Goal: Task Accomplishment & Management: Manage account settings

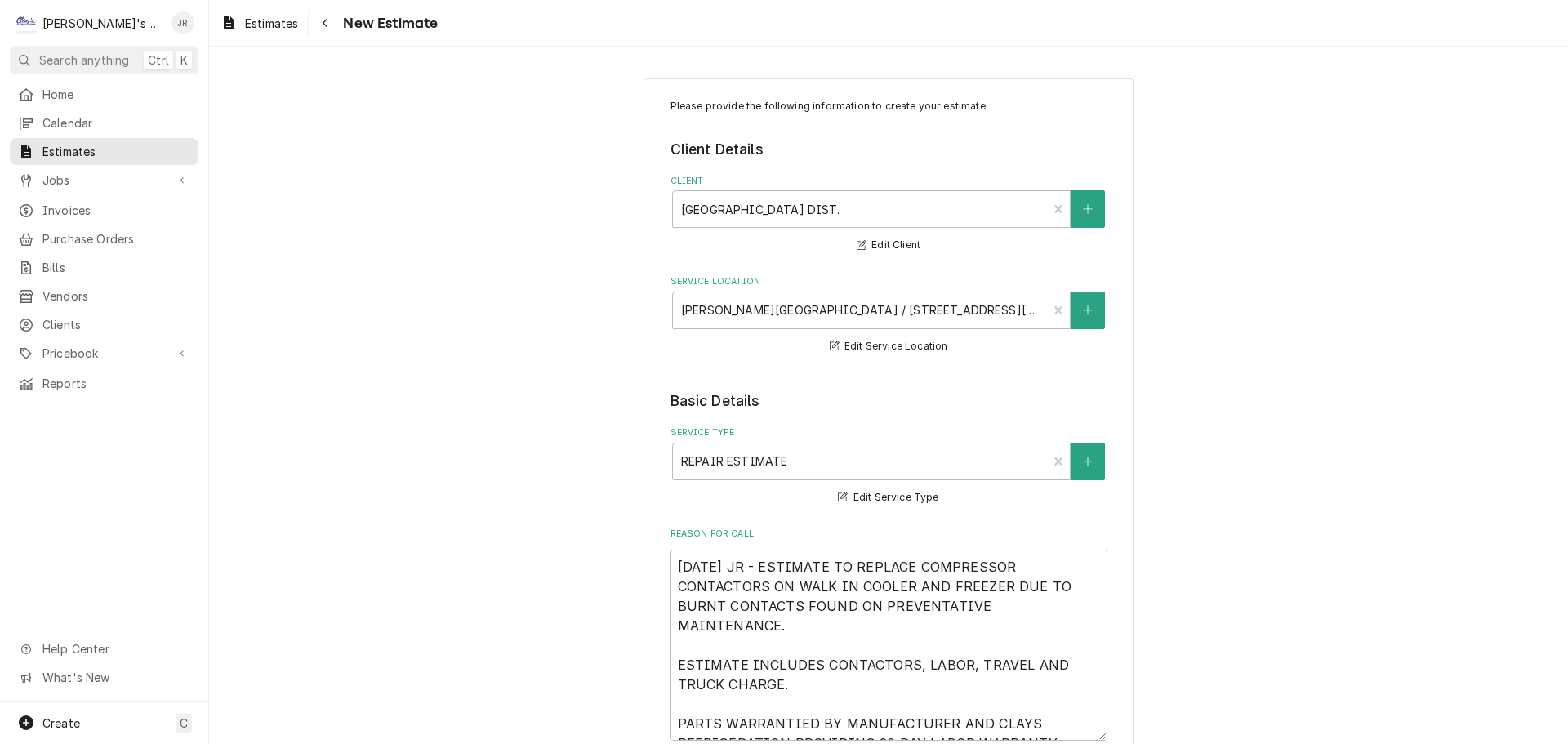
scroll to position [490, 0]
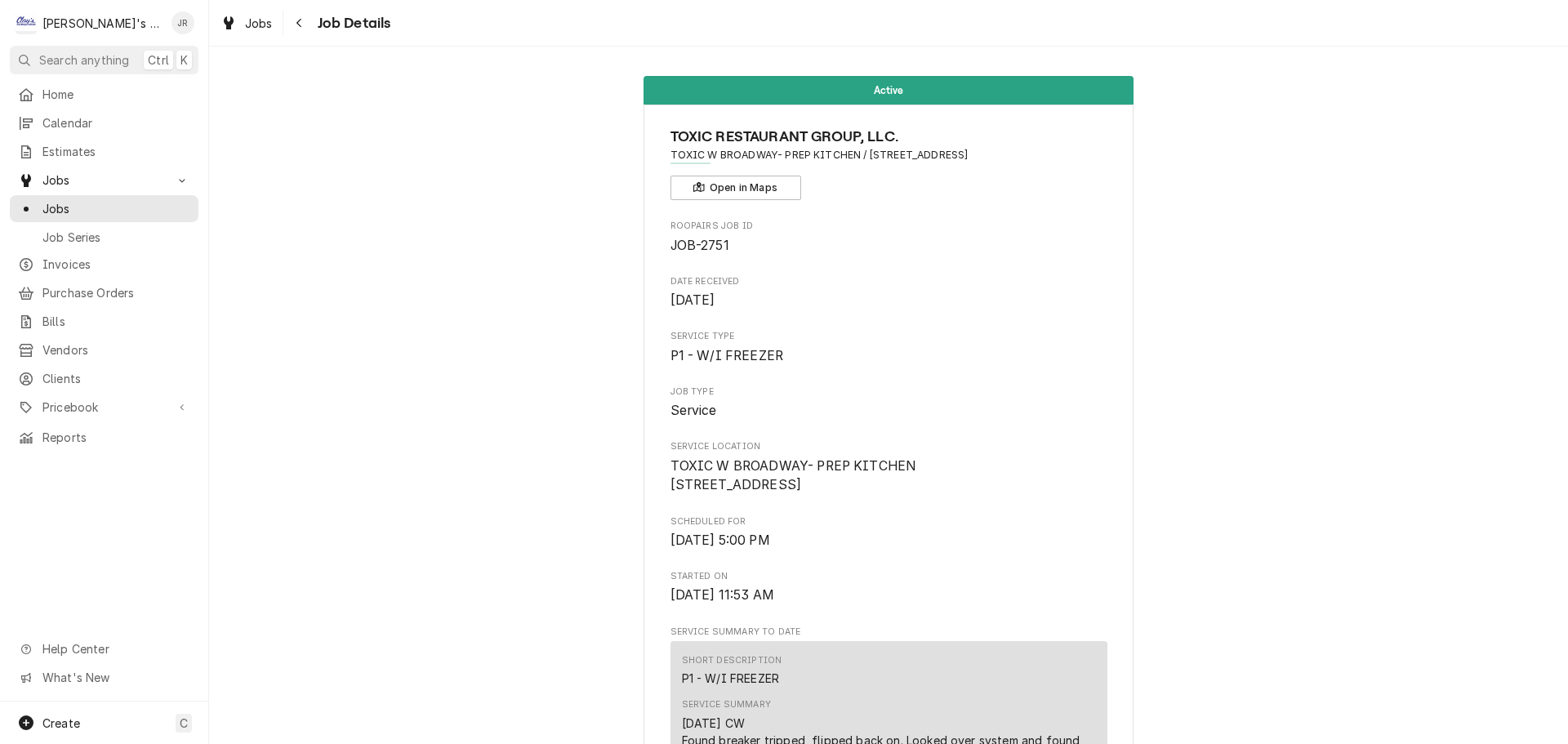
scroll to position [4103, 0]
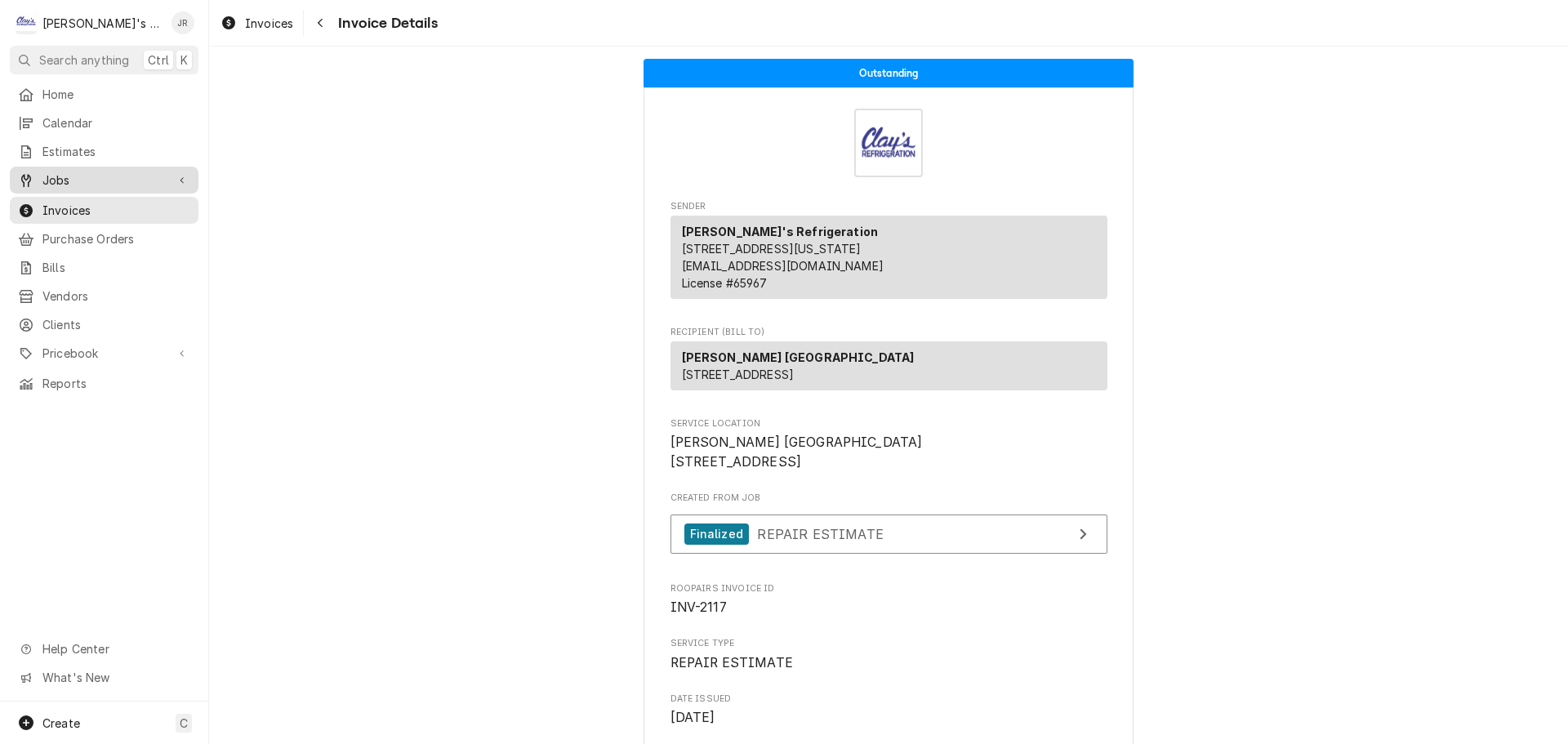
click at [120, 180] on span "Jobs" at bounding box center [104, 180] width 123 height 17
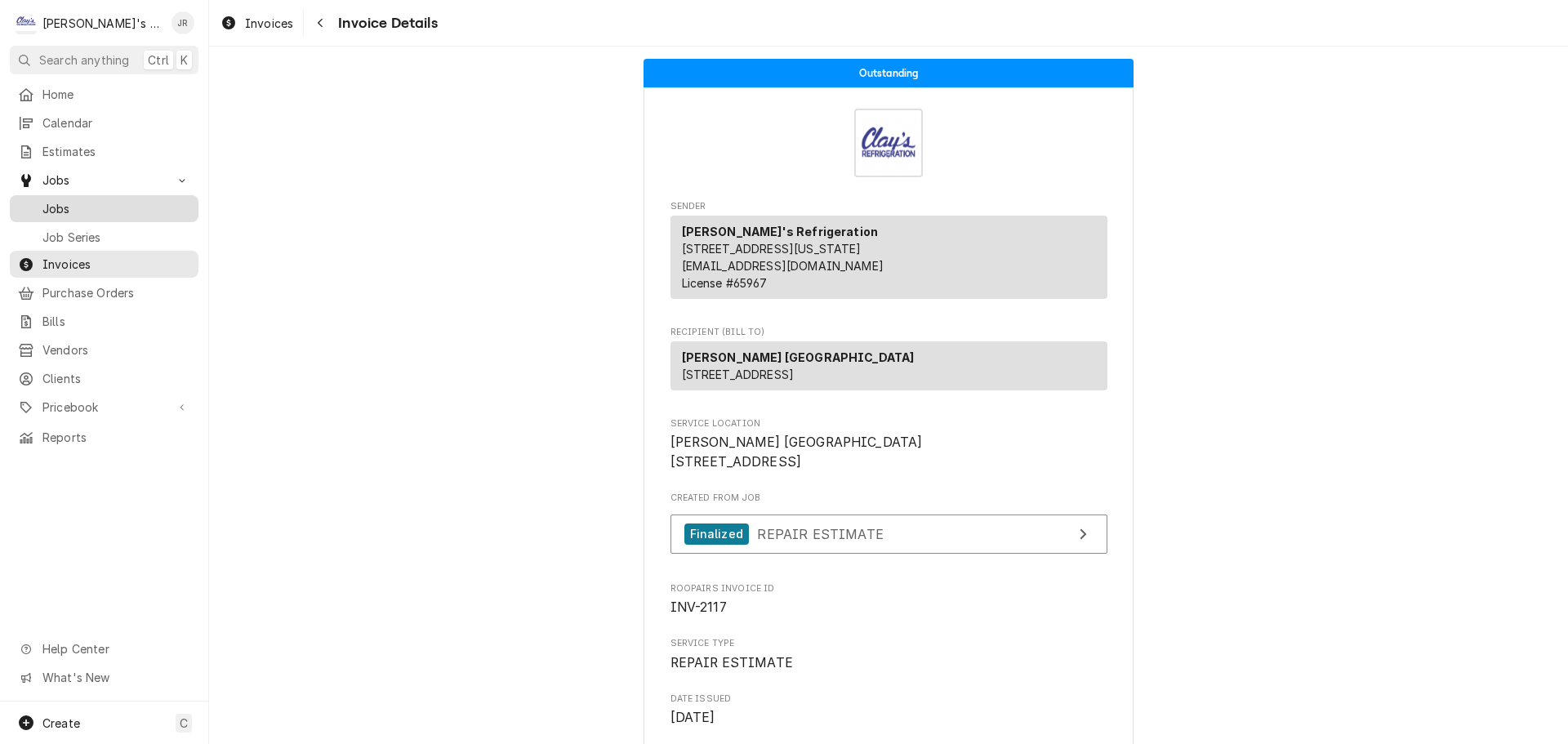
click at [116, 215] on link "Jobs" at bounding box center [104, 208] width 188 height 27
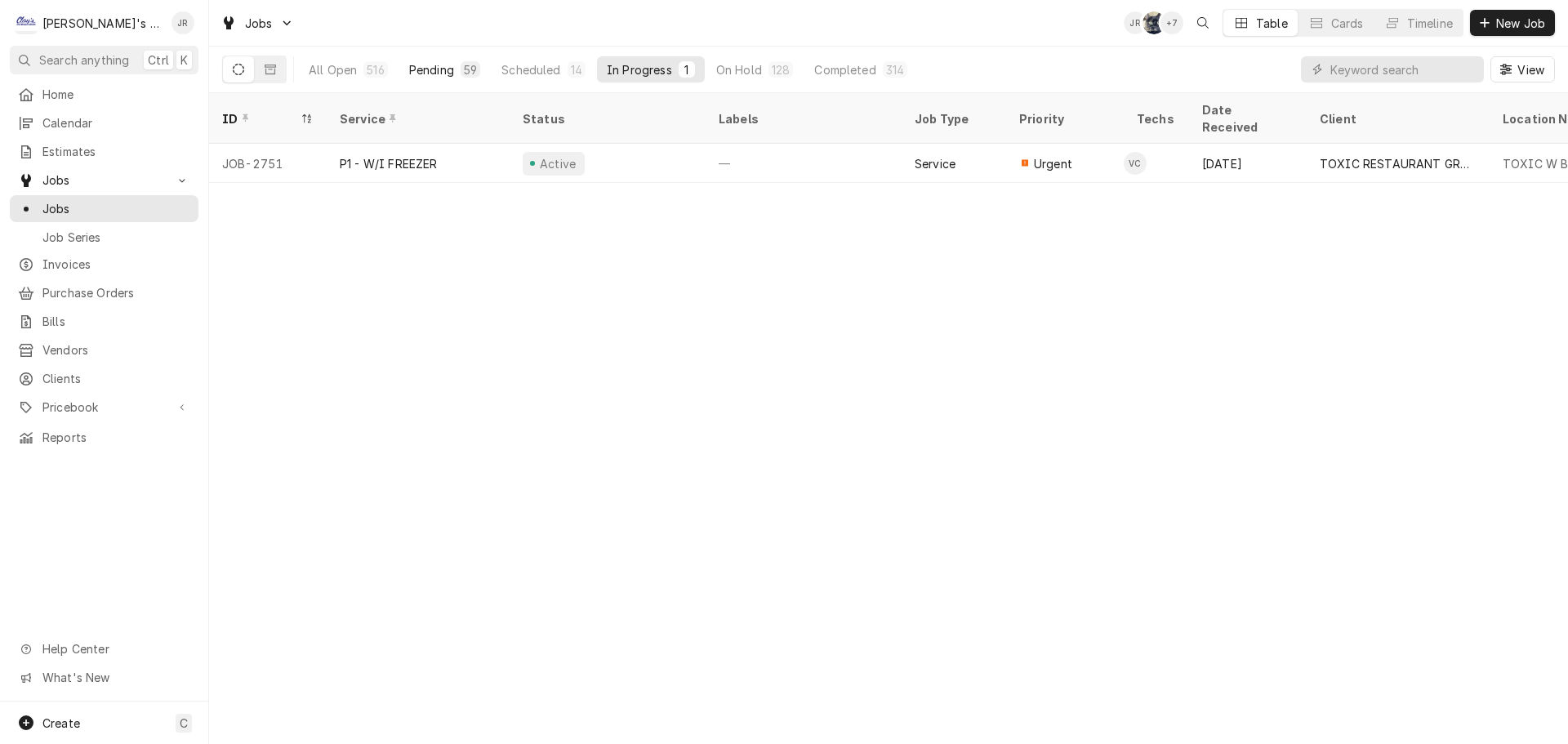
click at [462, 77] on div "59" at bounding box center [471, 70] width 20 height 17
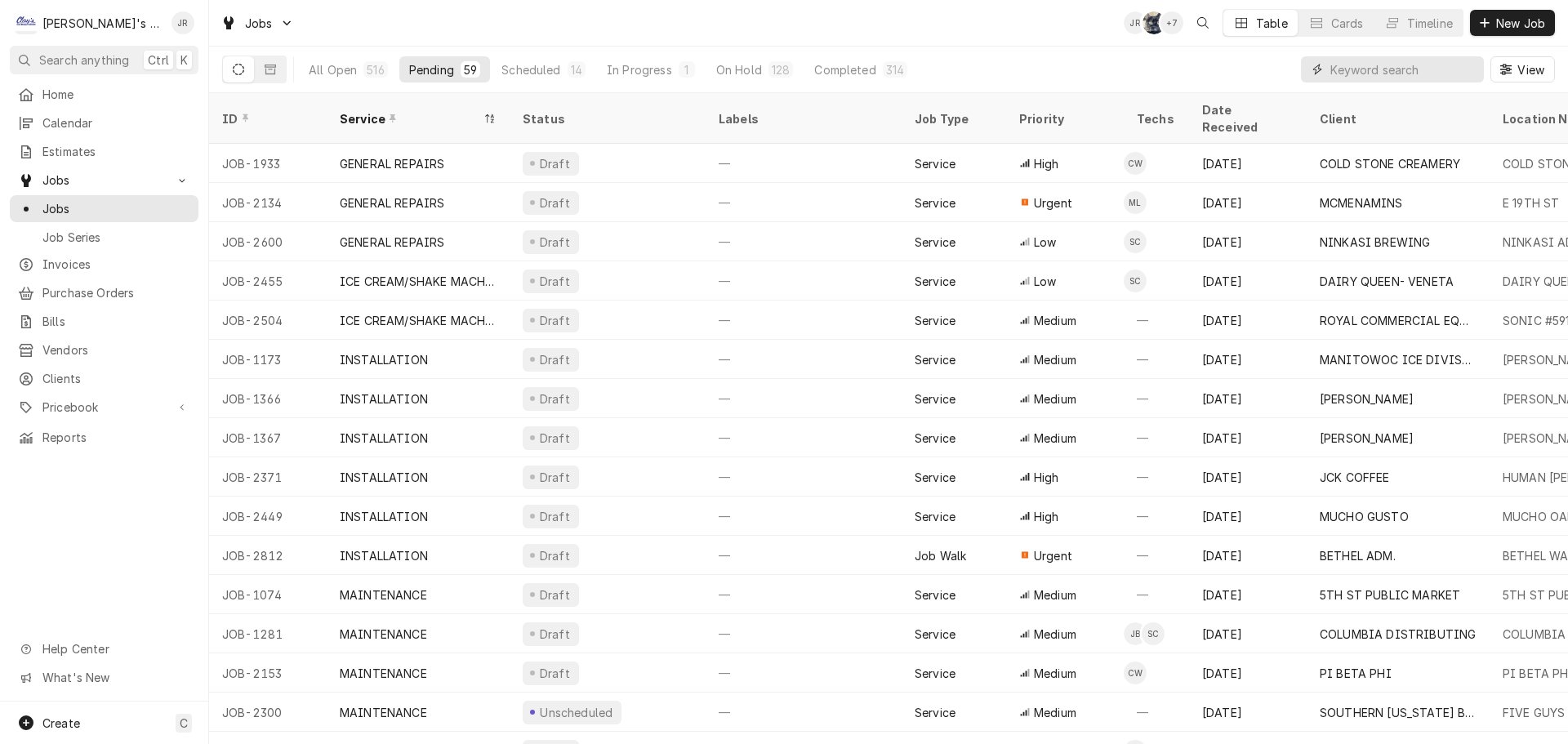
click at [1376, 58] on input "Dynamic Content Wrapper" at bounding box center [1403, 69] width 145 height 26
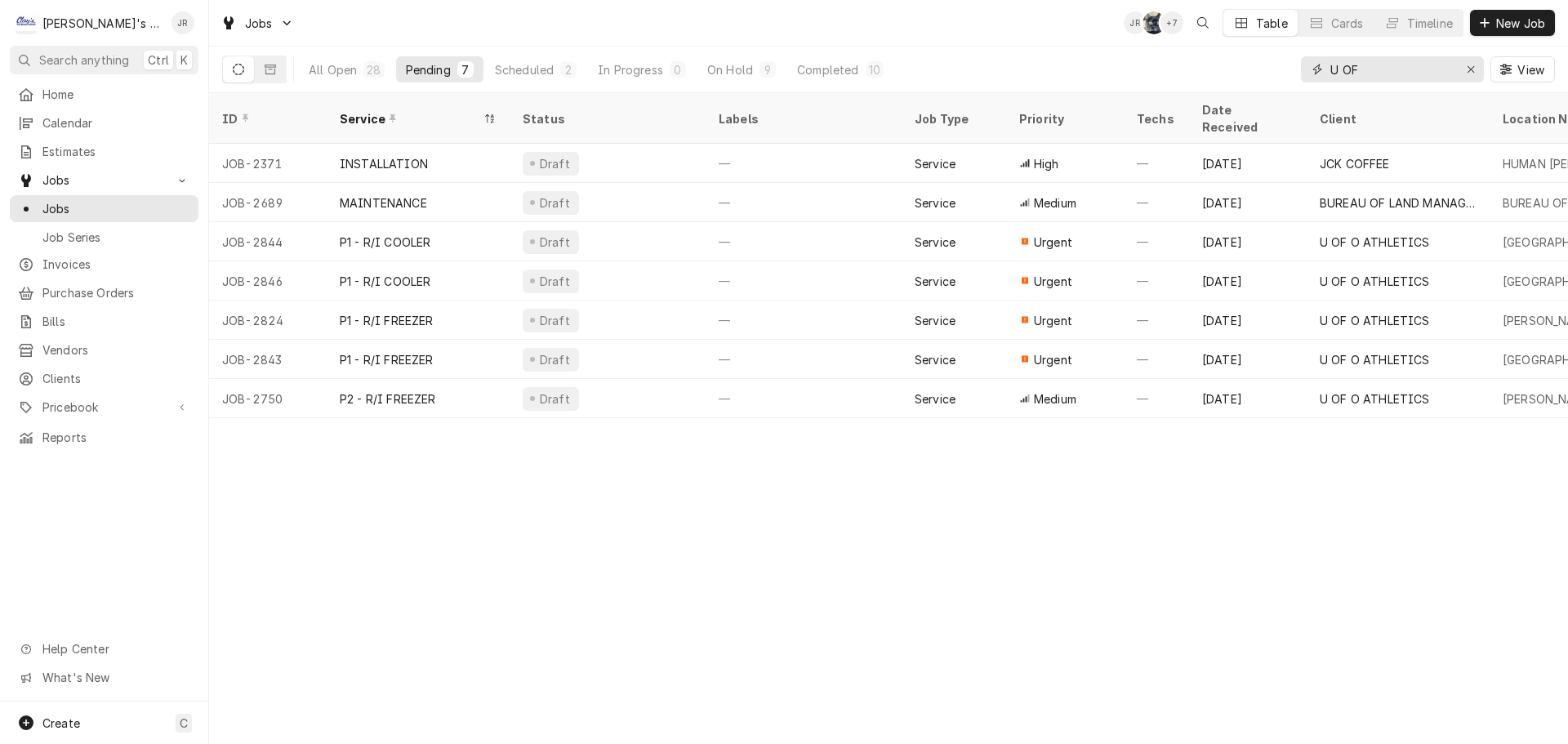
type input "U OF"
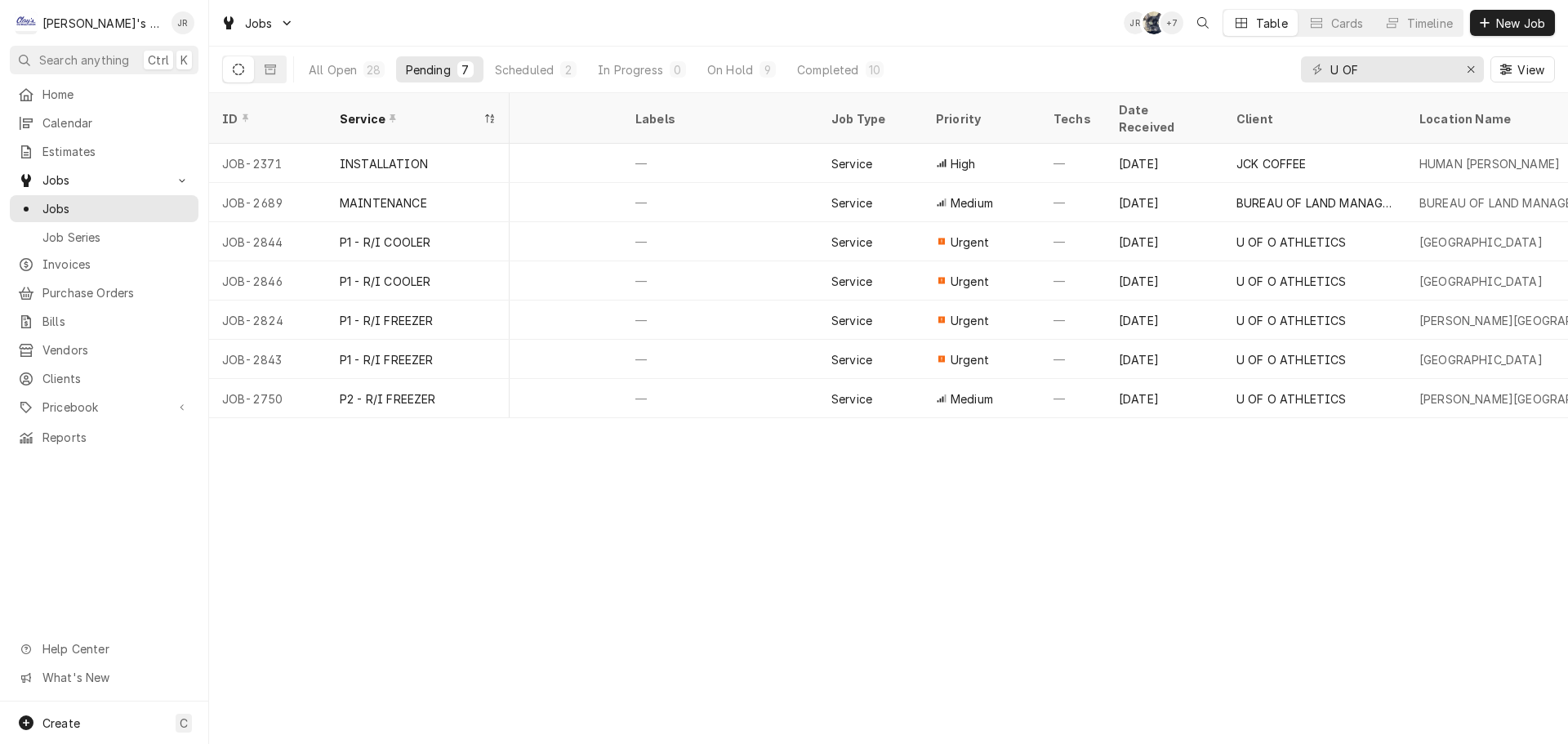
scroll to position [0, 184]
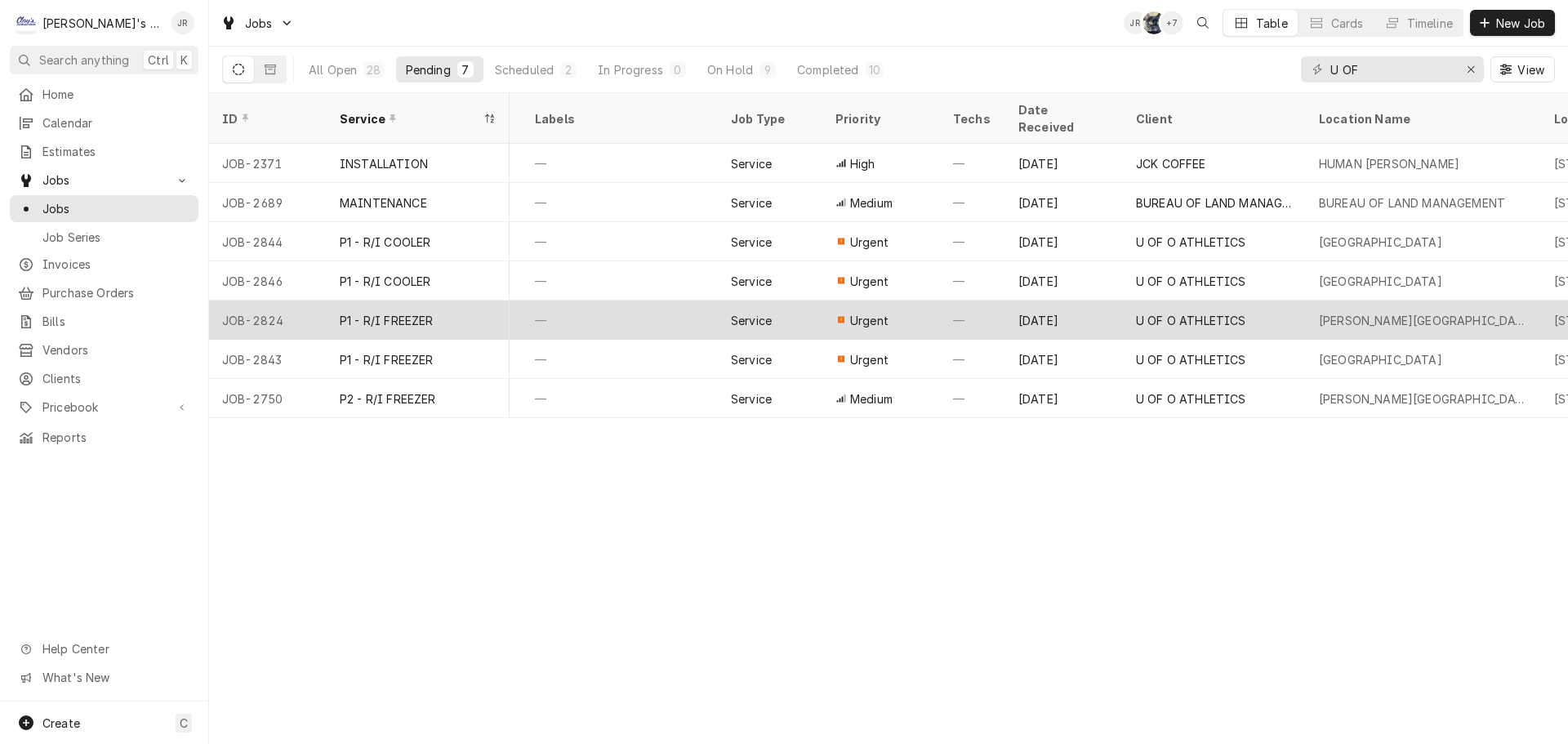
click at [584, 306] on div "—" at bounding box center [619, 320] width 196 height 39
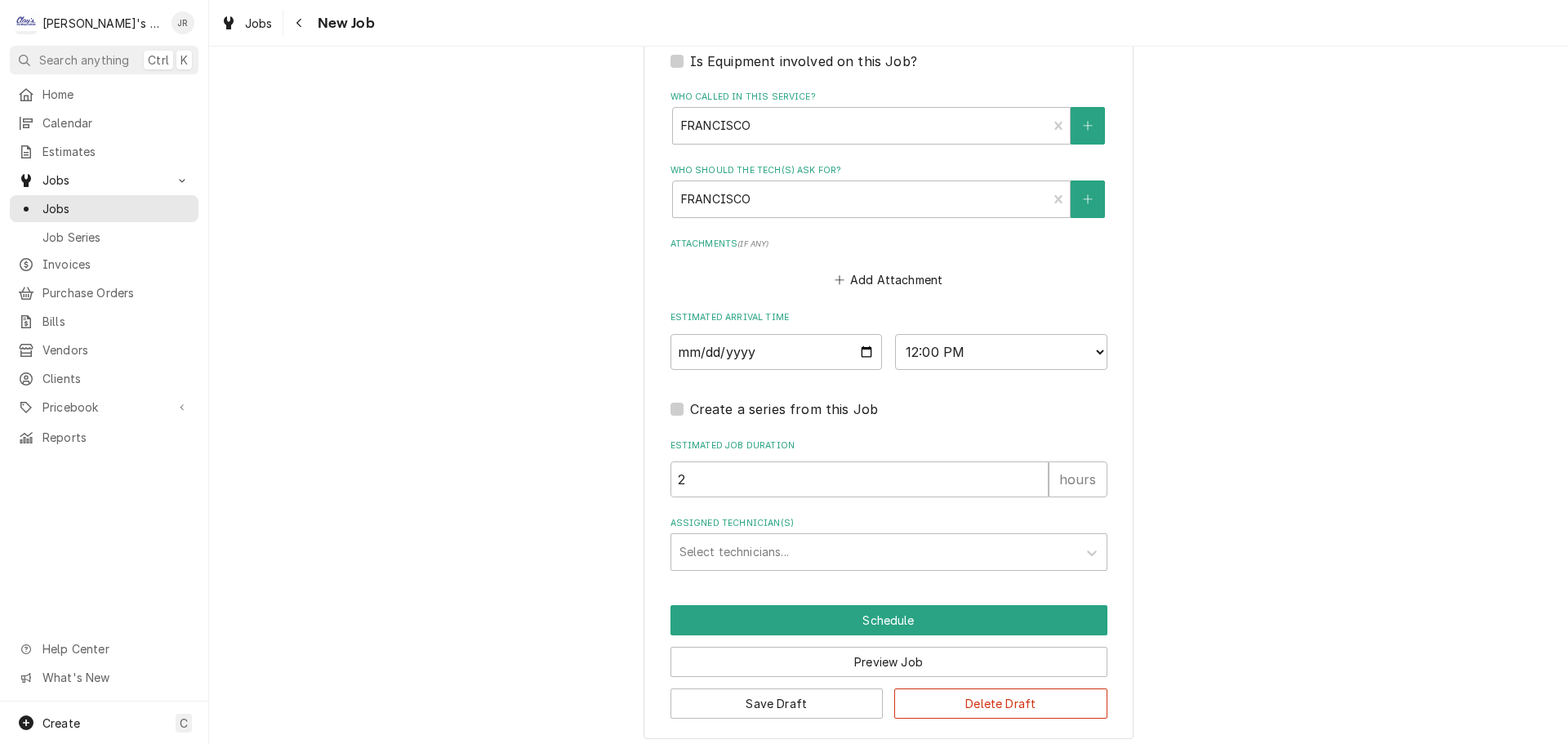
scroll to position [1316, 0]
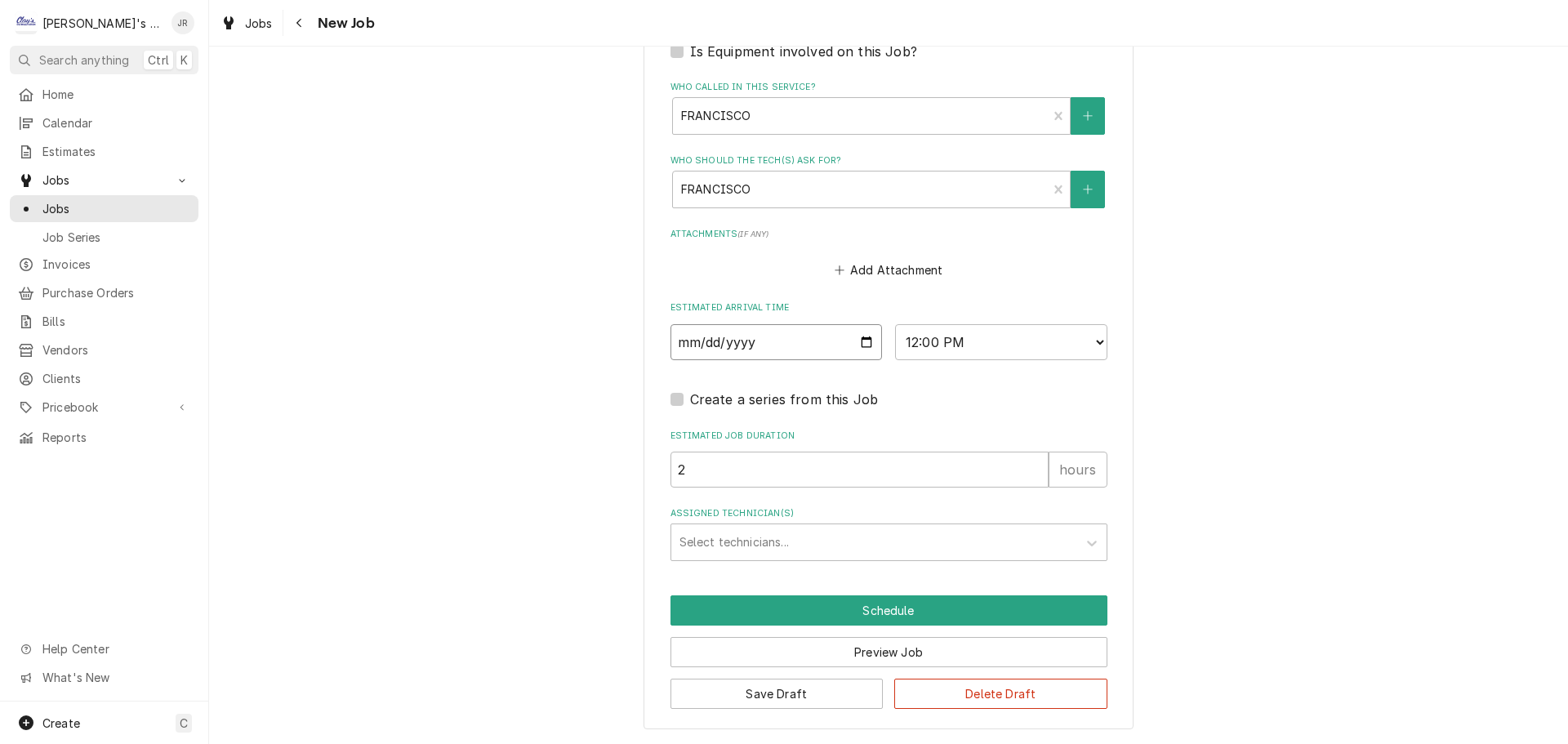
click at [859, 343] on input "[DATE]" at bounding box center [777, 342] width 212 height 36
type textarea "x"
type input "[DATE]"
click at [873, 540] on div "Assigned Technician(s)" at bounding box center [875, 542] width 390 height 29
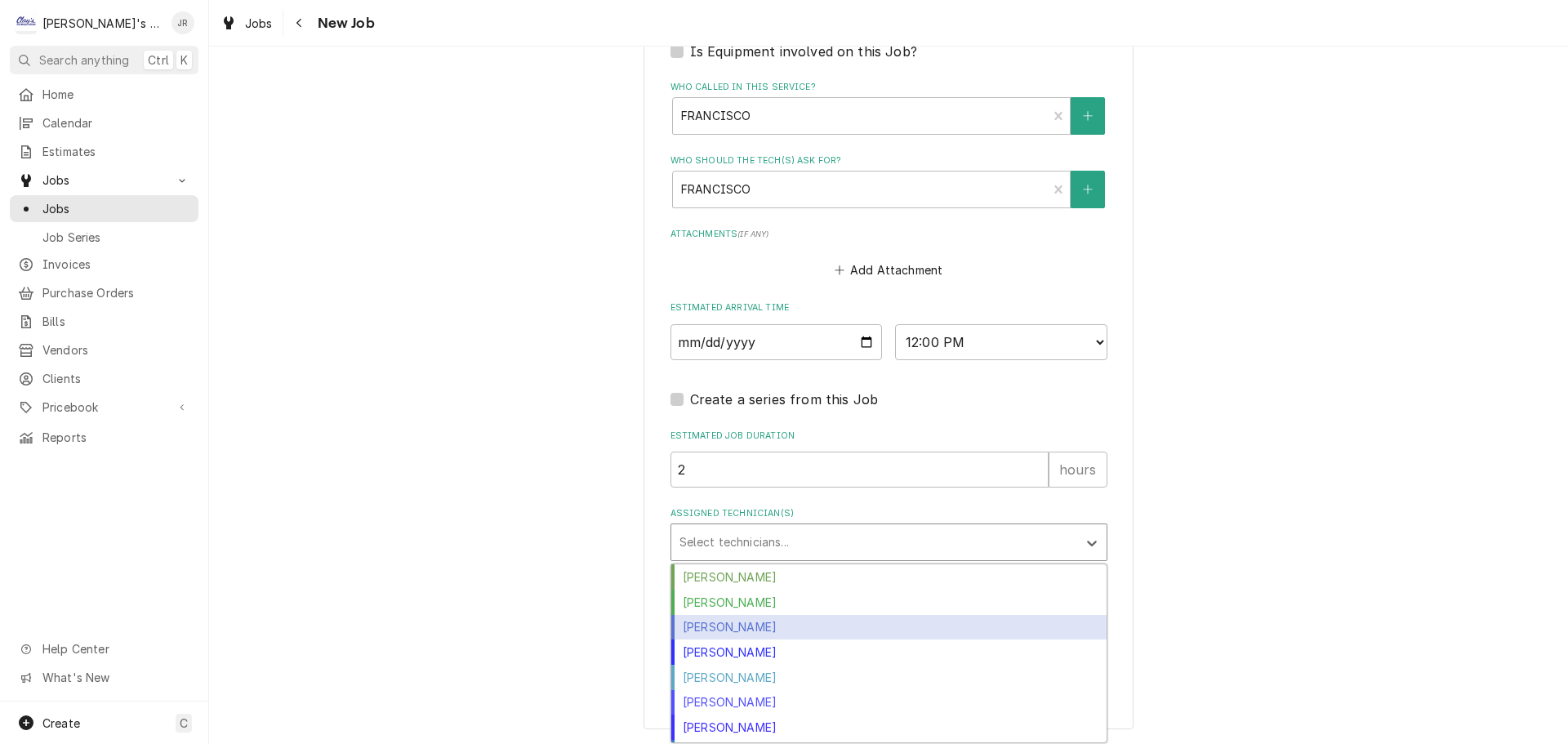
click at [858, 627] on div "[PERSON_NAME]" at bounding box center [889, 627] width 435 height 25
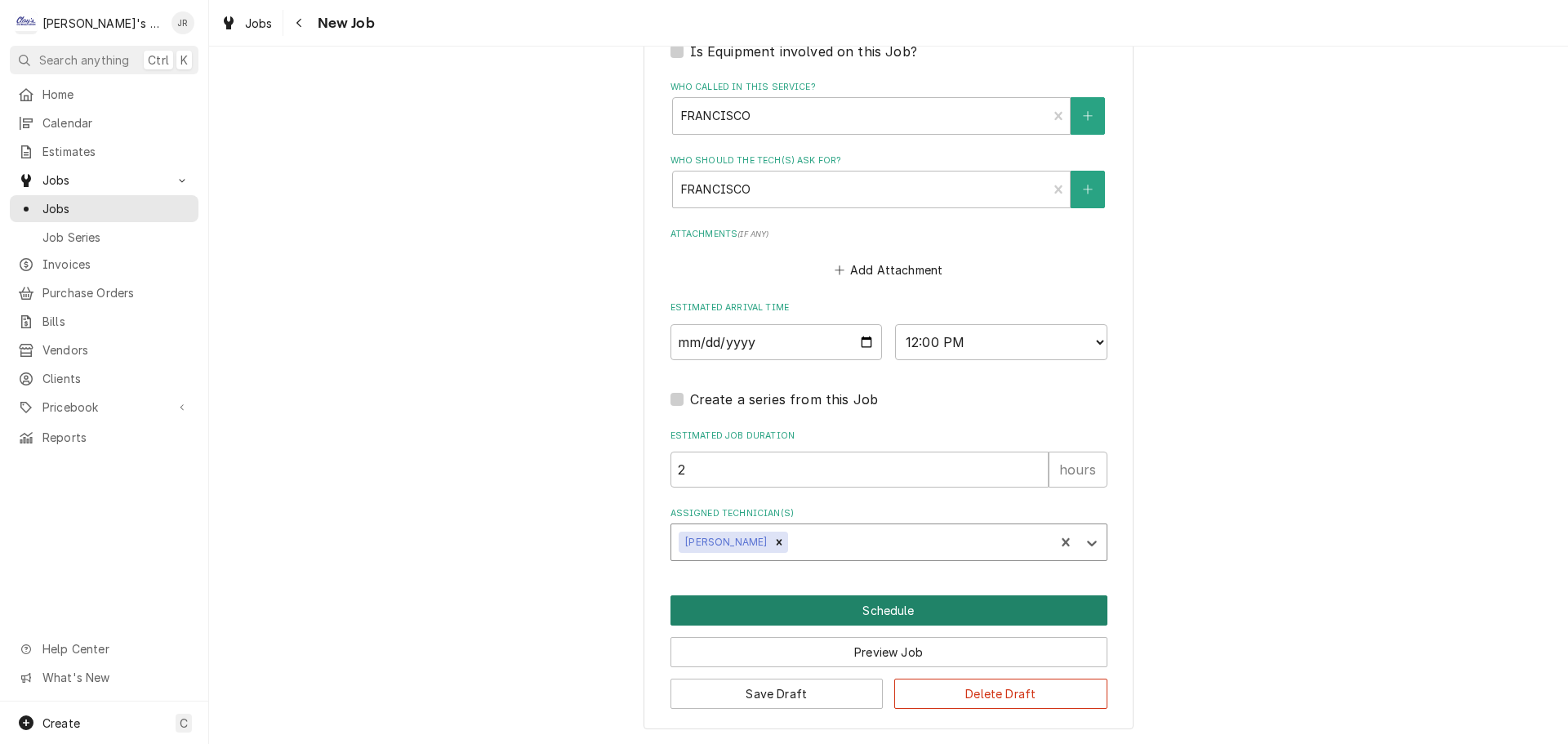
click at [869, 622] on button "Schedule" at bounding box center [889, 611] width 437 height 30
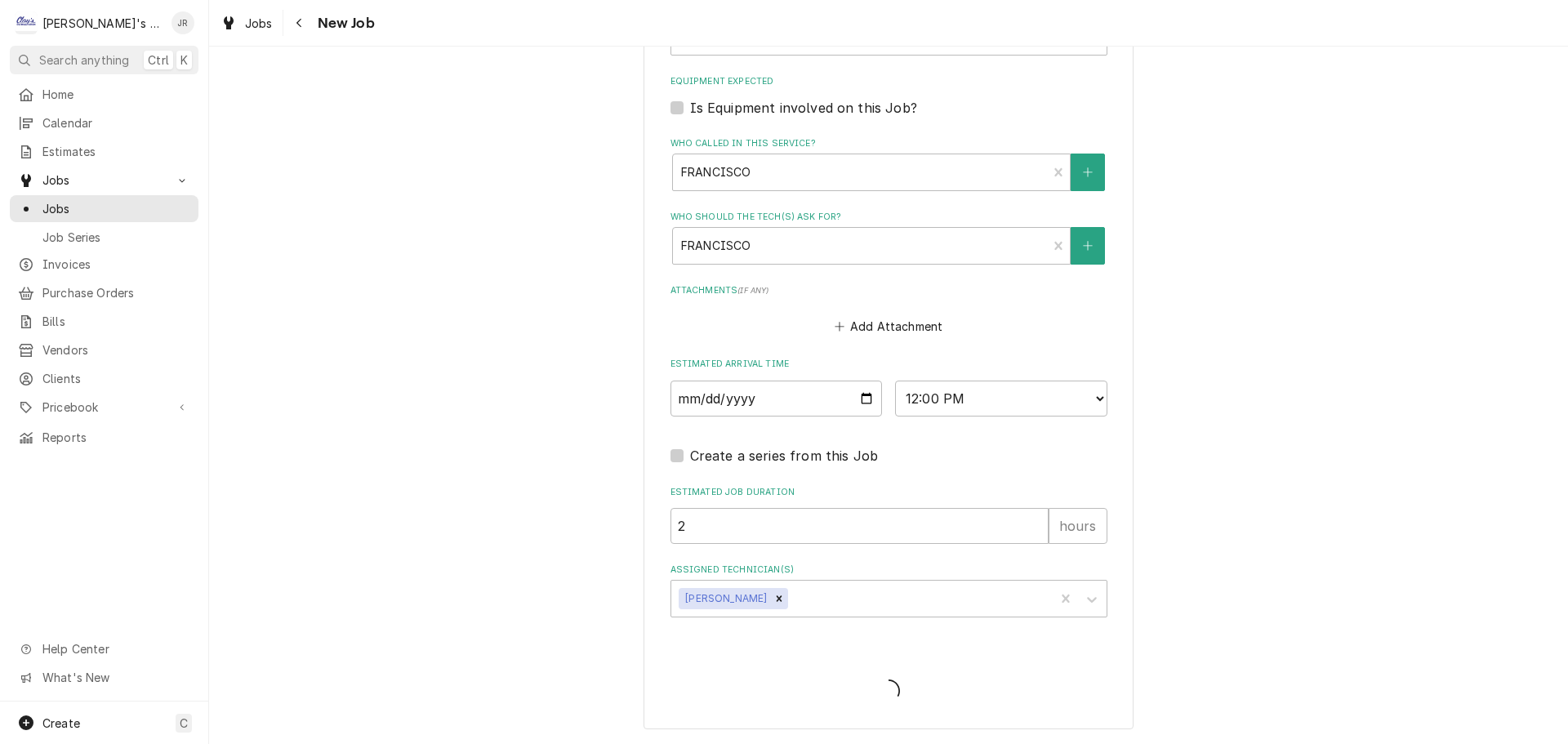
scroll to position [1260, 0]
type textarea "x"
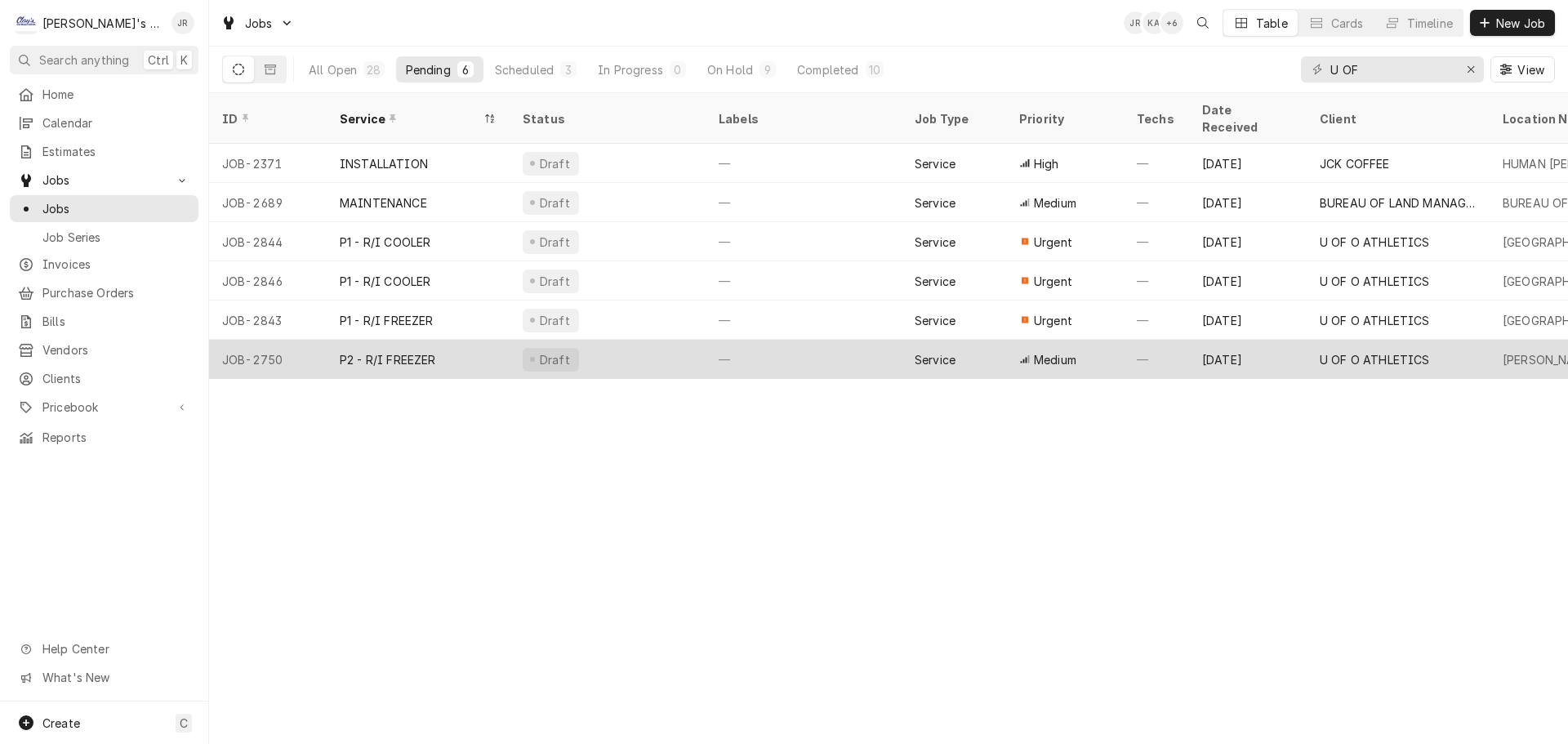
click at [668, 348] on div "Draft" at bounding box center [607, 359] width 196 height 39
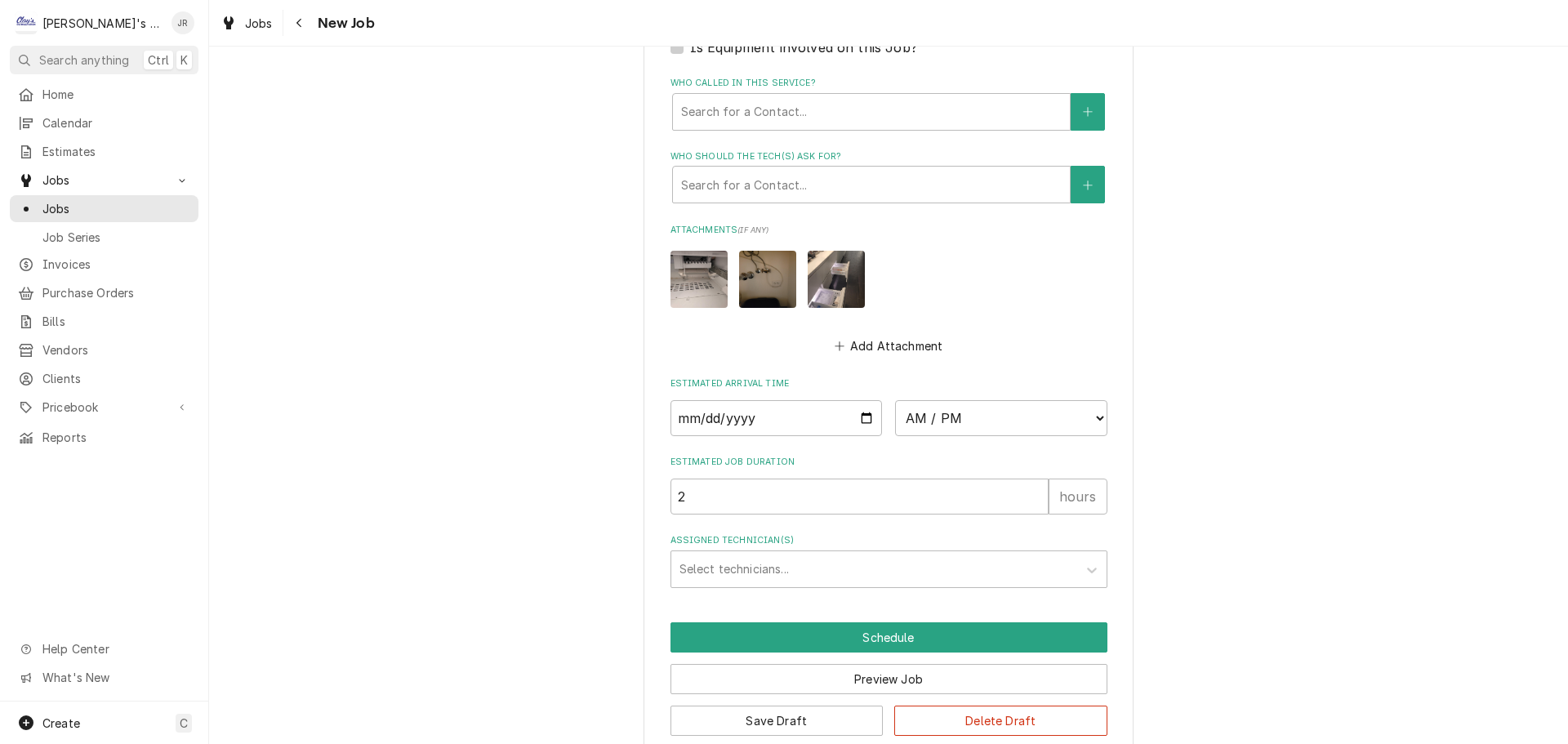
scroll to position [1286, 0]
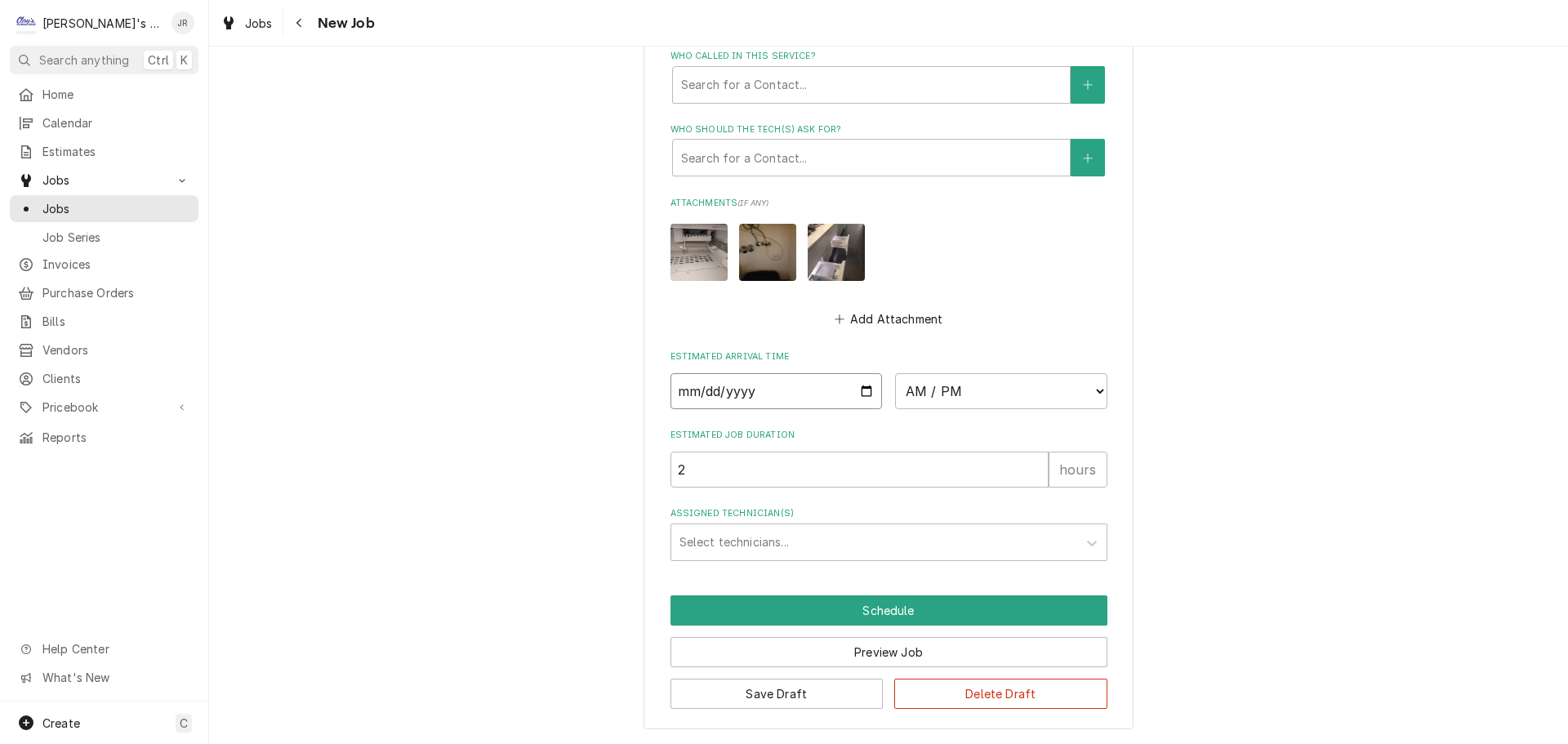
click at [861, 392] on input "Date" at bounding box center [777, 391] width 212 height 36
type textarea "x"
type input "2025-09-05"
type textarea "x"
click at [965, 385] on select "AM / PM 6:00 AM 6:15 AM 6:30 AM 6:45 AM 7:00 AM 7:15 AM 7:30 AM 7:45 AM 8:00 AM…" at bounding box center [1001, 391] width 212 height 36
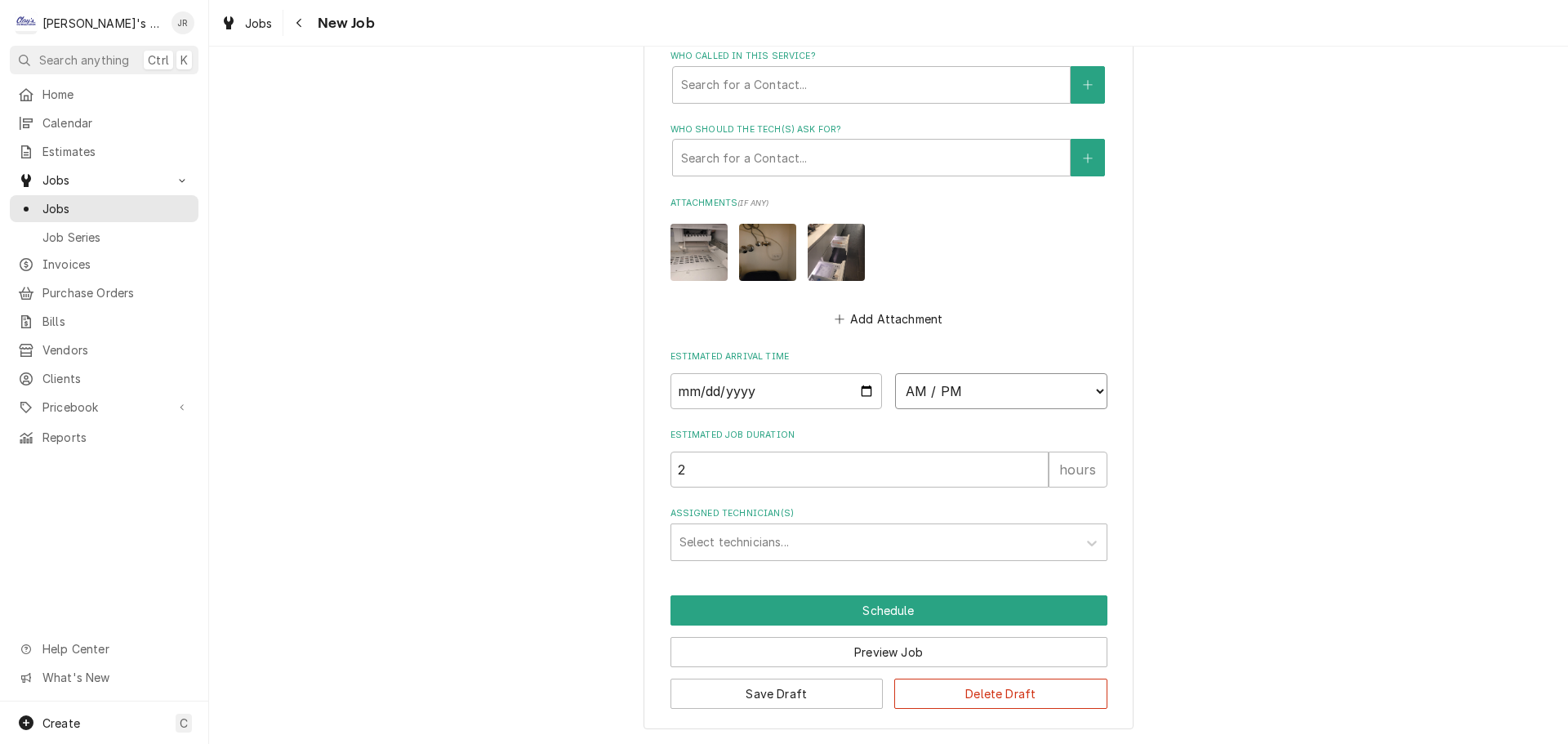
select select "08:00:00"
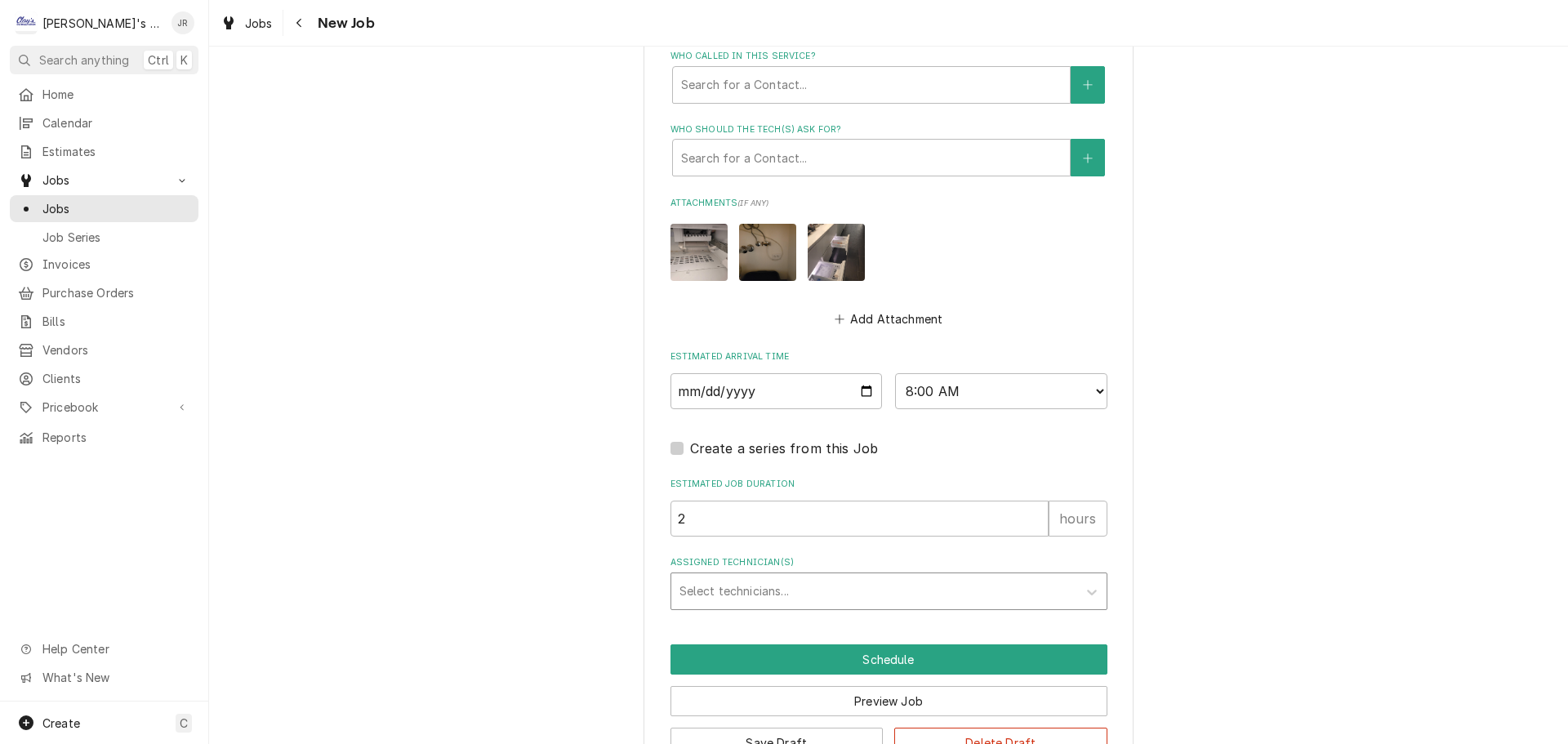
click at [794, 595] on div "Assigned Technician(s)" at bounding box center [875, 591] width 390 height 29
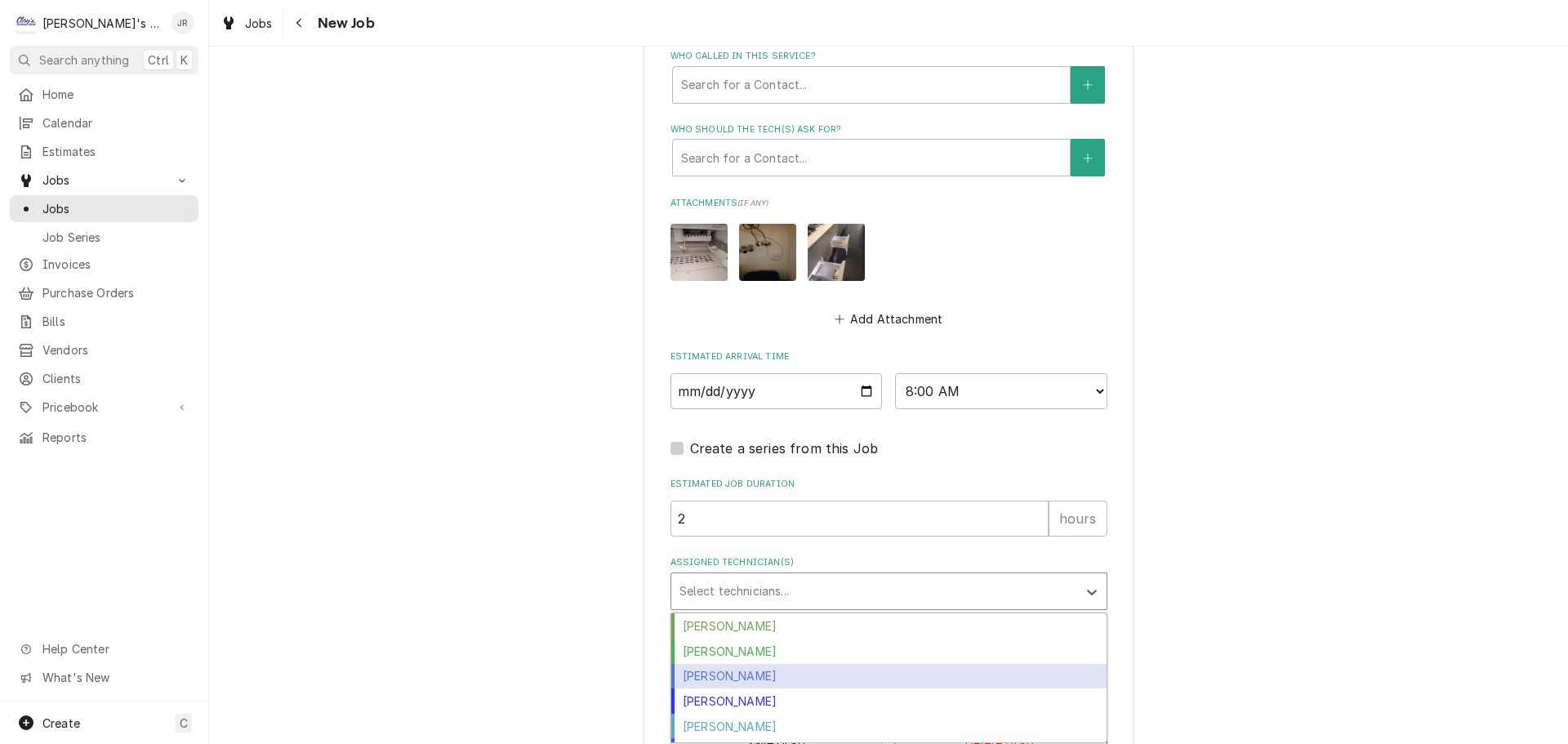
click at [796, 667] on div "Jeff Rue" at bounding box center [889, 677] width 435 height 25
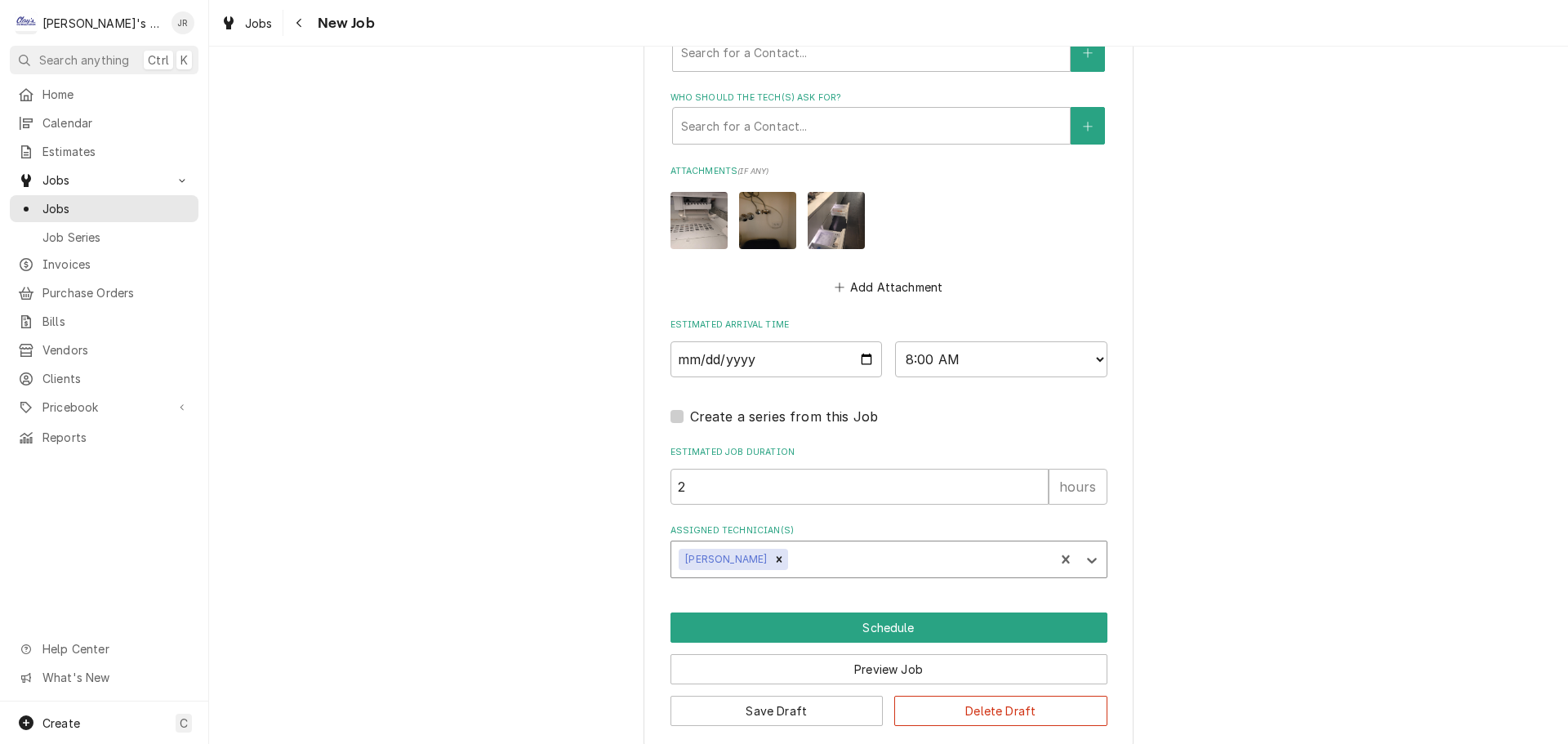
scroll to position [1335, 0]
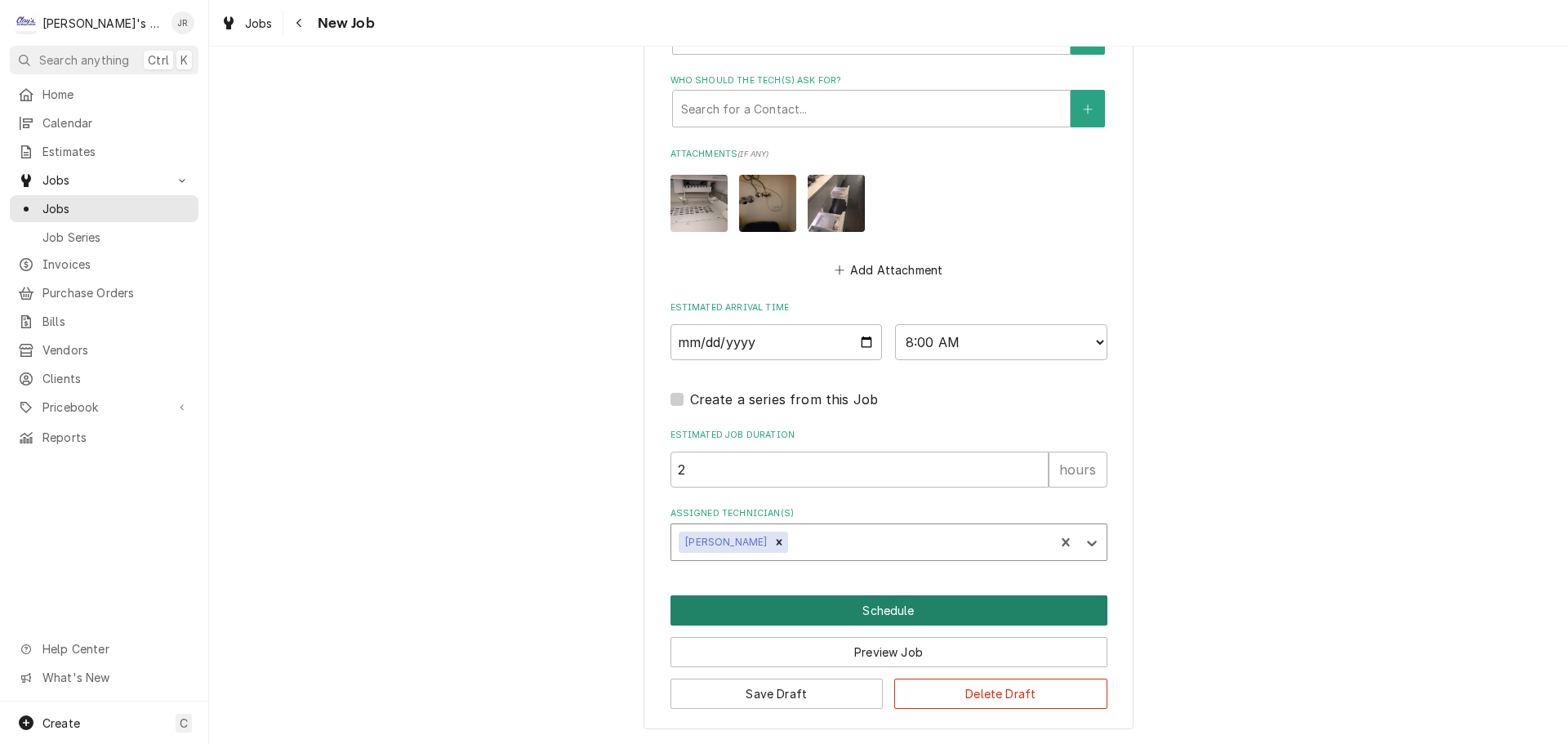
click at [859, 615] on button "Schedule" at bounding box center [889, 611] width 437 height 30
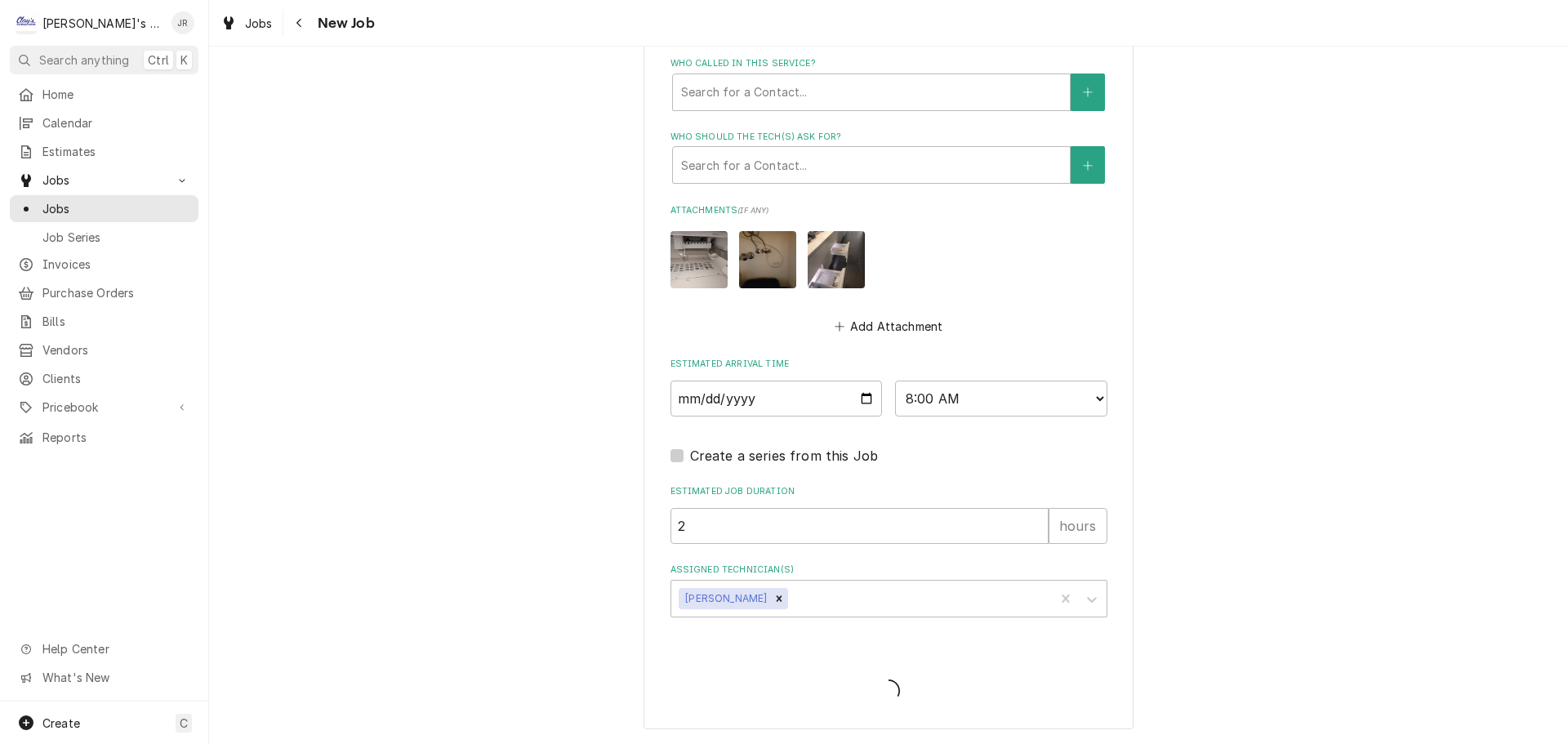
scroll to position [1278, 0]
type textarea "x"
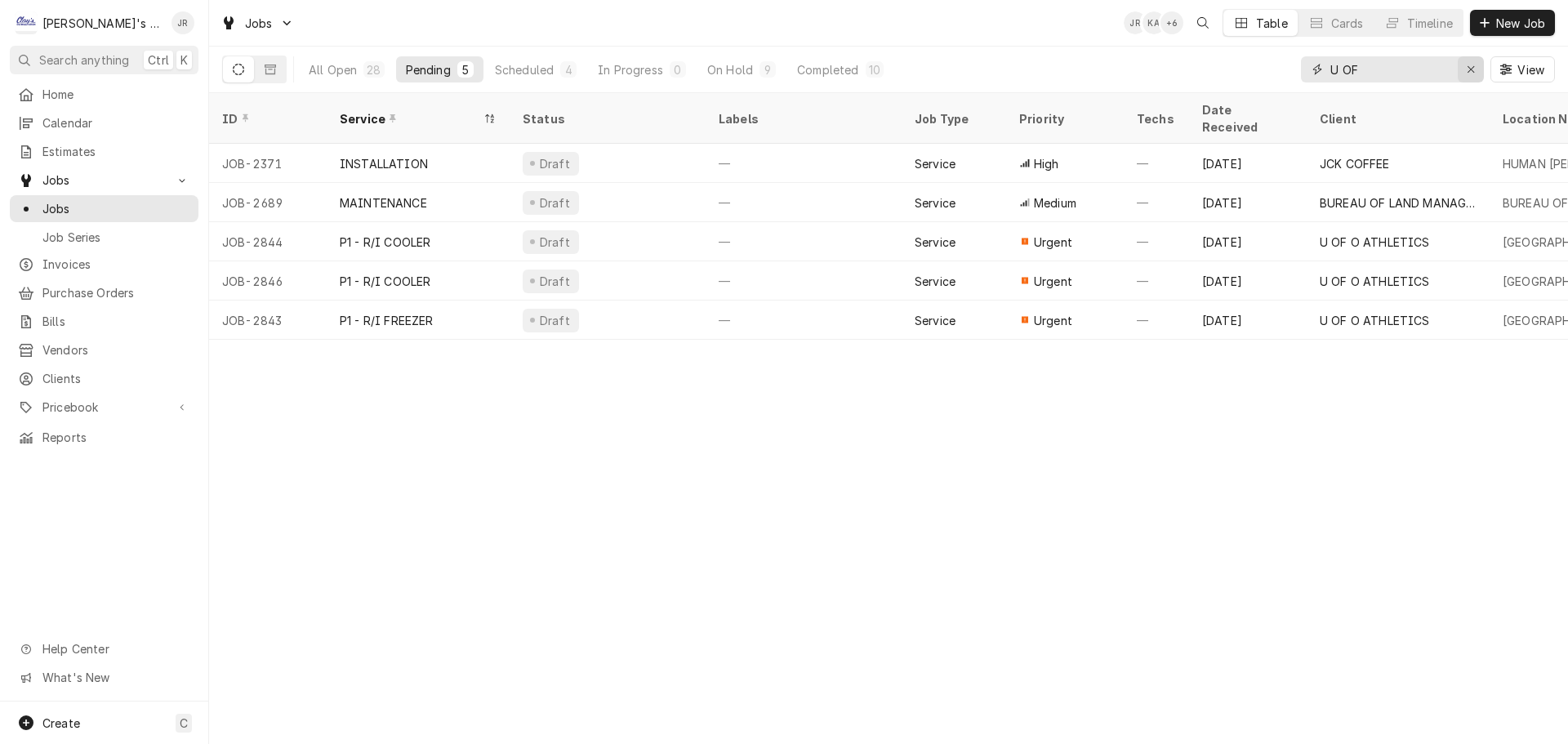
click at [1468, 72] on icon "Erase input" at bounding box center [1471, 69] width 9 height 12
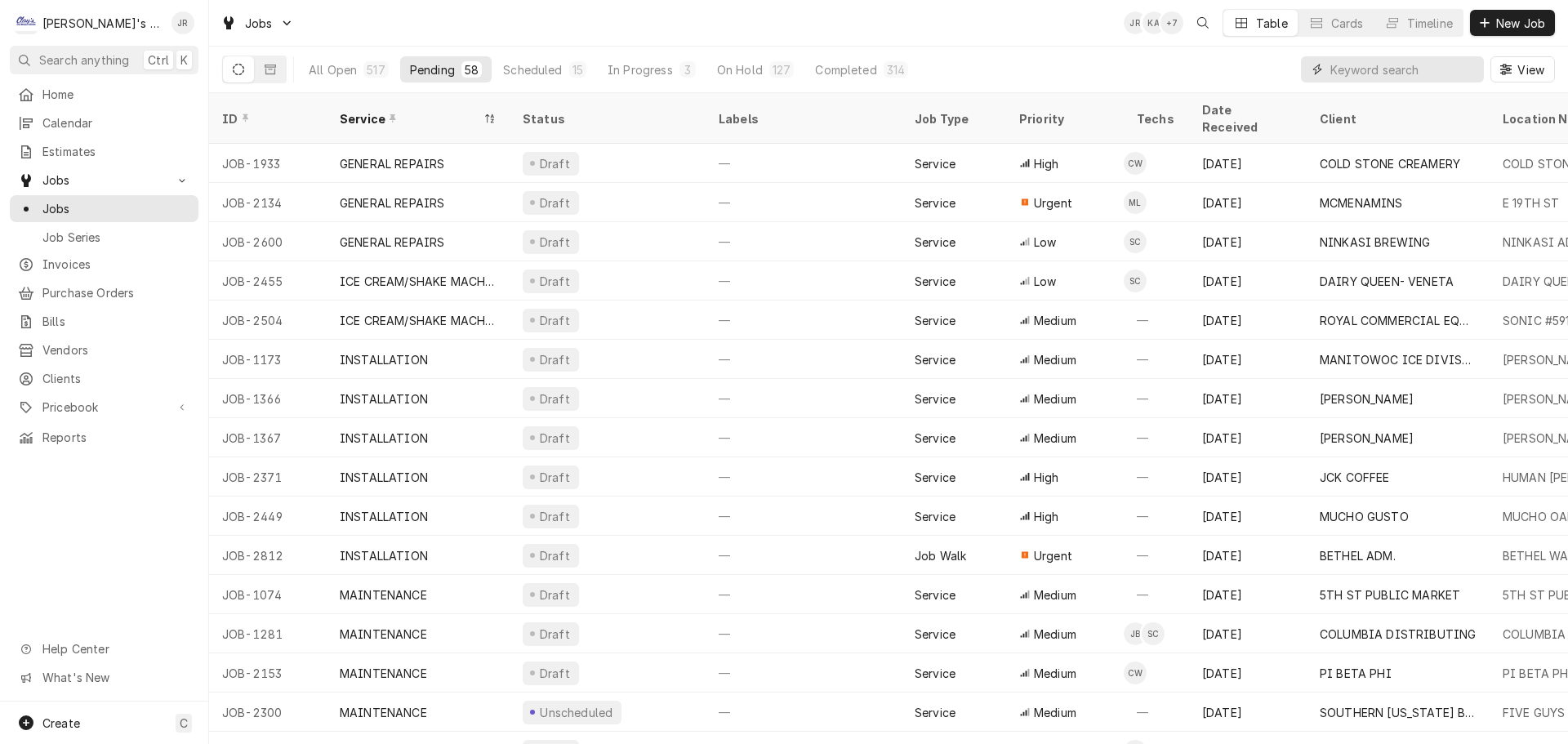
click at [1411, 75] on input "Dynamic Content Wrapper" at bounding box center [1403, 69] width 145 height 26
click at [139, 152] on span "Estimates" at bounding box center [116, 152] width 147 height 17
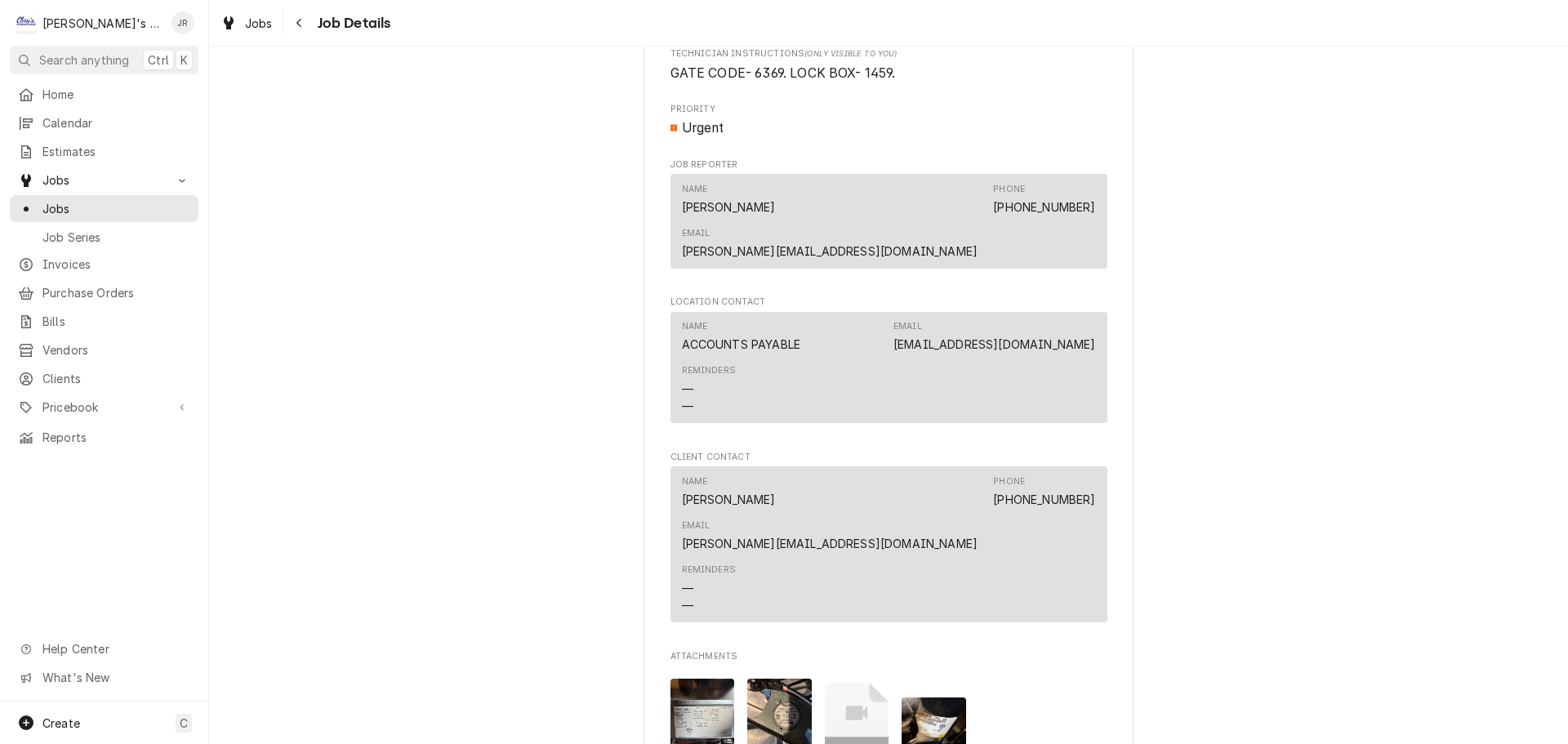
scroll to position [1571, 0]
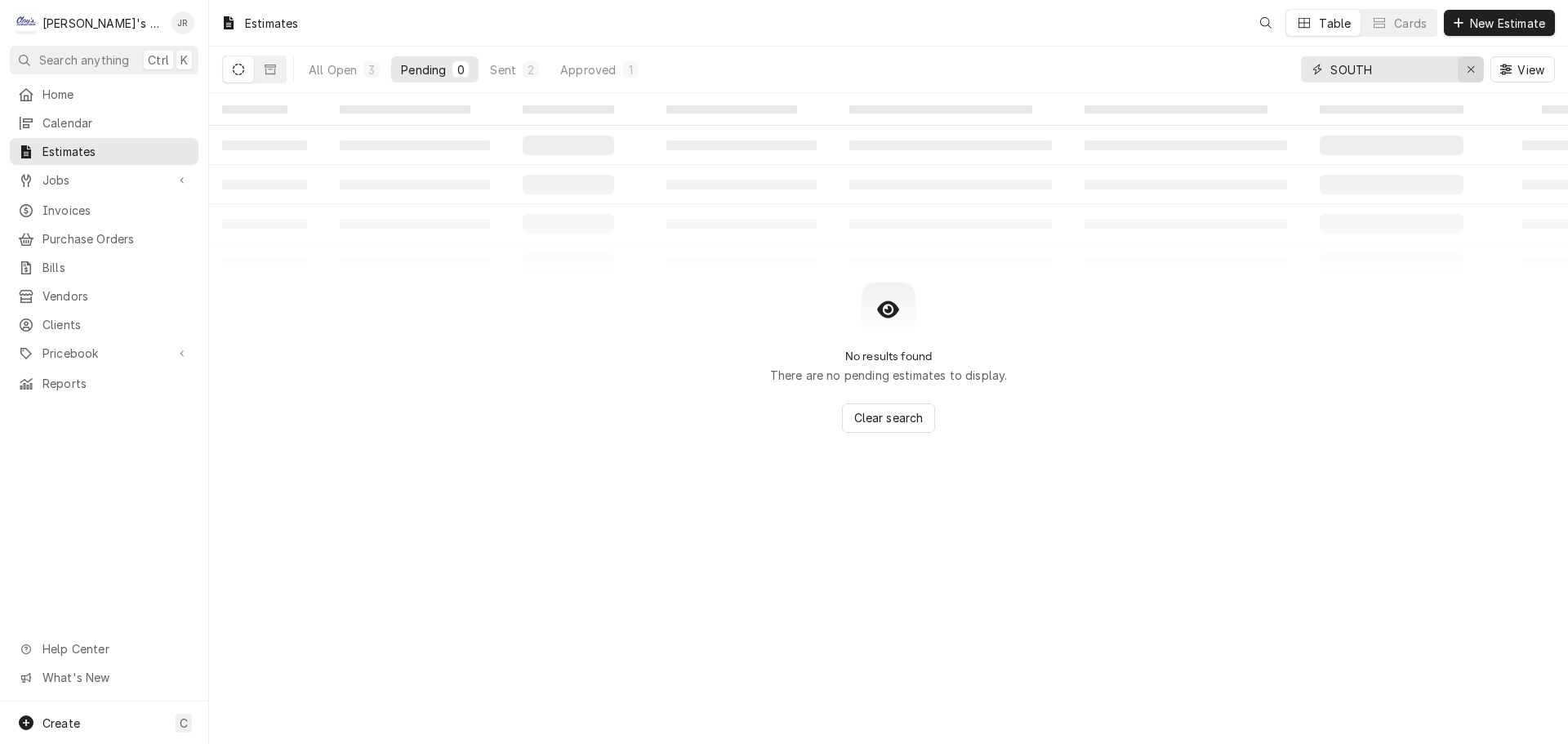
click at [1467, 71] on div "Erase input" at bounding box center [1471, 70] width 17 height 17
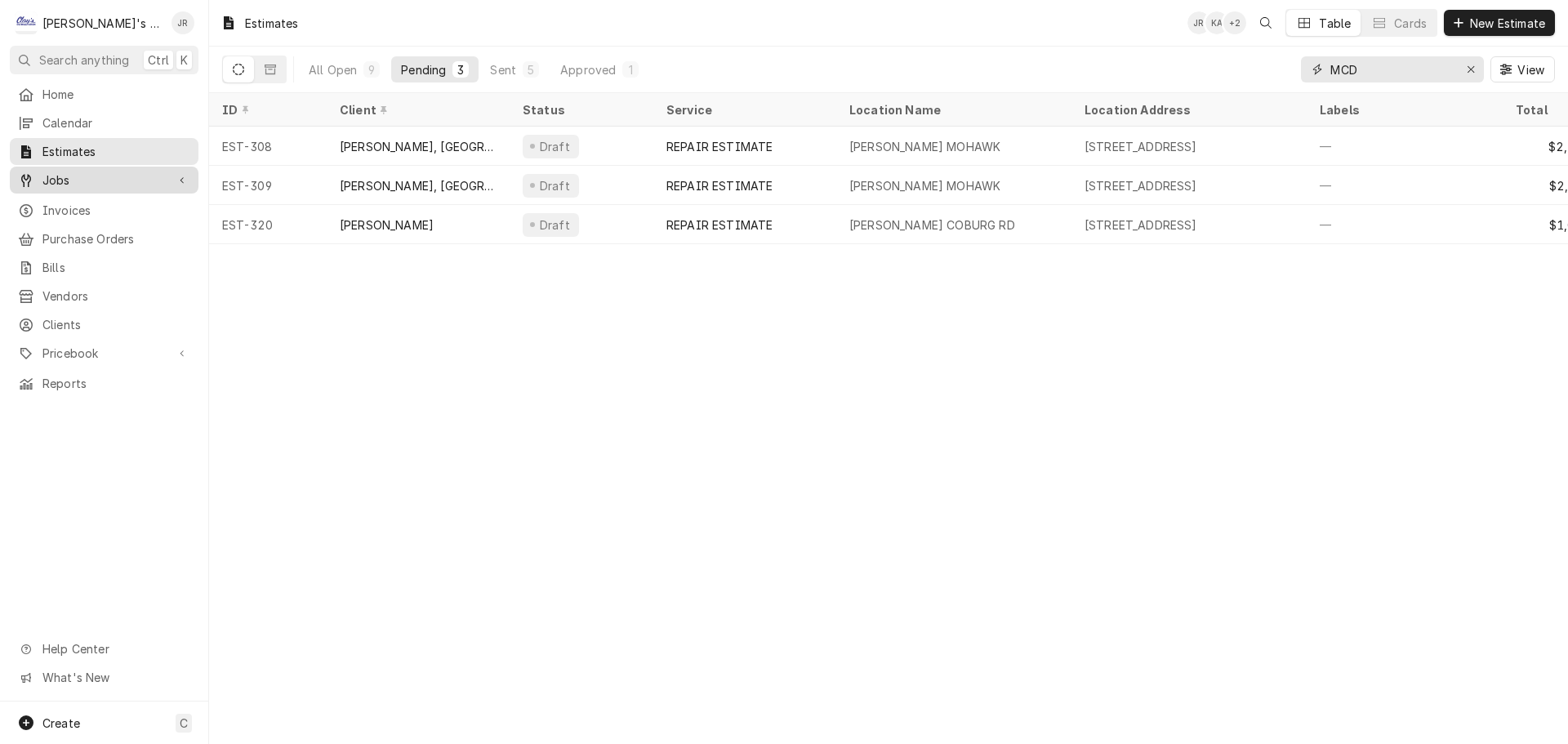
type input "MCD"
click at [180, 177] on icon "Dynamic Content Wrapper" at bounding box center [182, 181] width 5 height 8
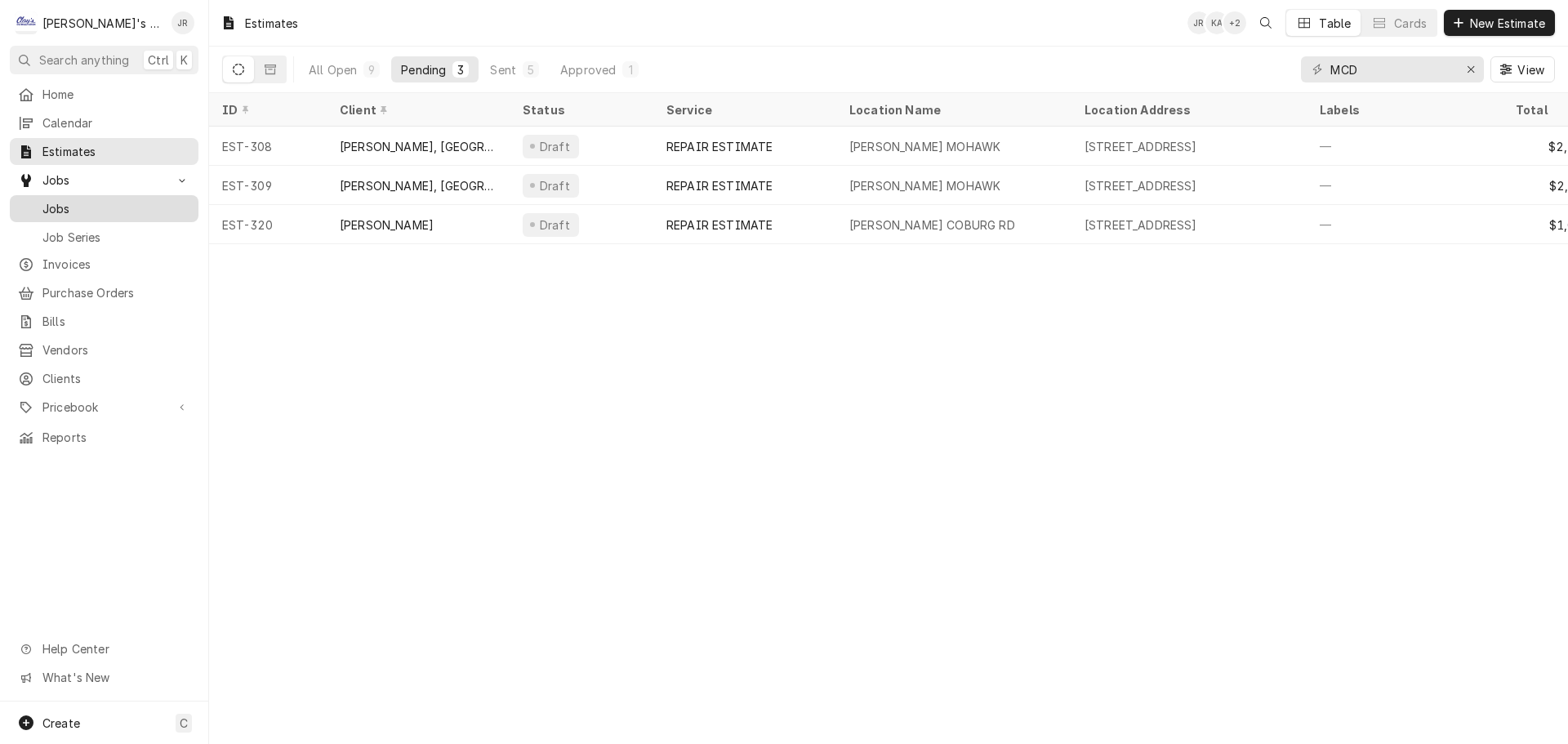
click at [120, 206] on span "Jobs" at bounding box center [116, 208] width 147 height 17
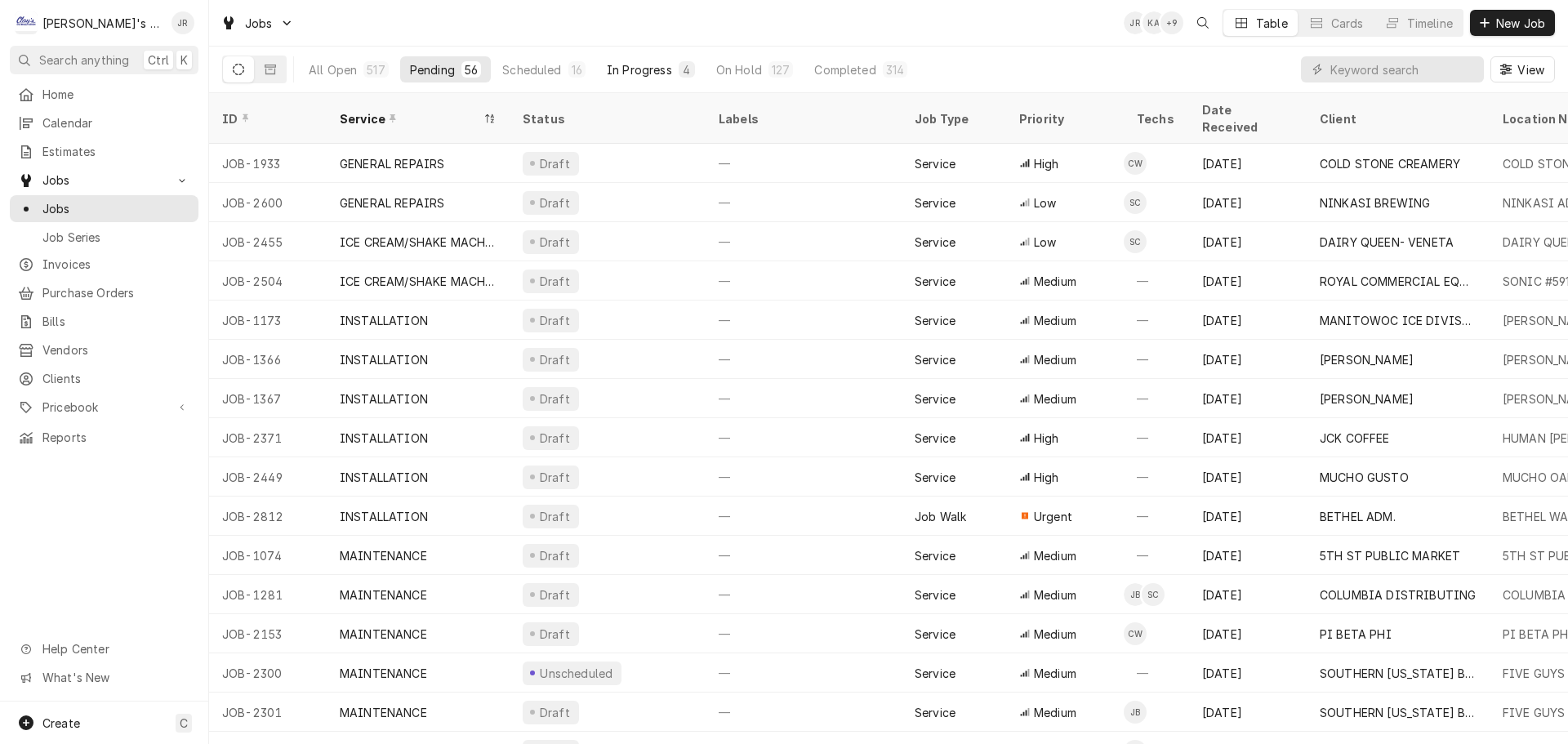
click at [645, 79] on button "In Progress 4" at bounding box center [651, 69] width 107 height 26
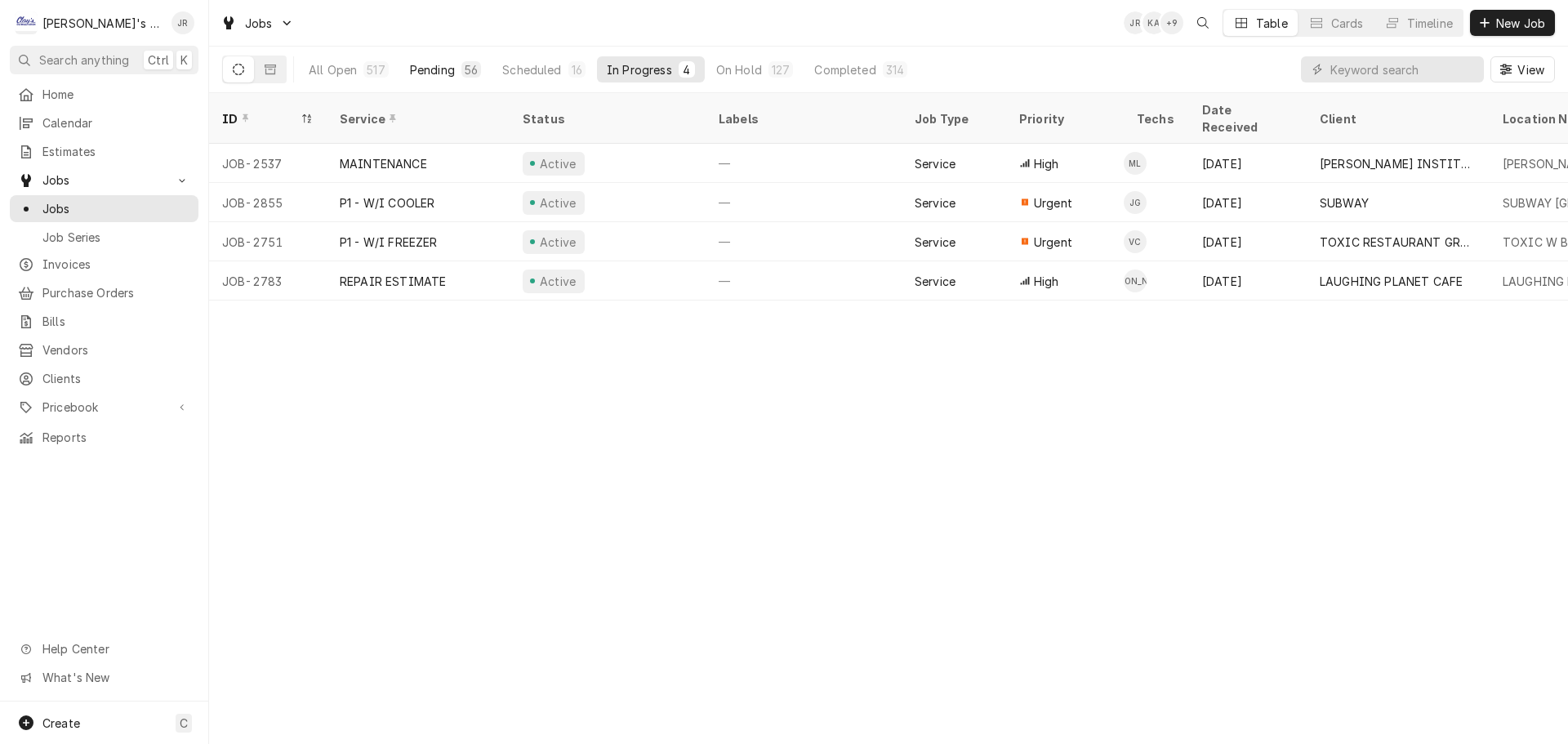
click at [467, 70] on div "56" at bounding box center [472, 70] width 13 height 17
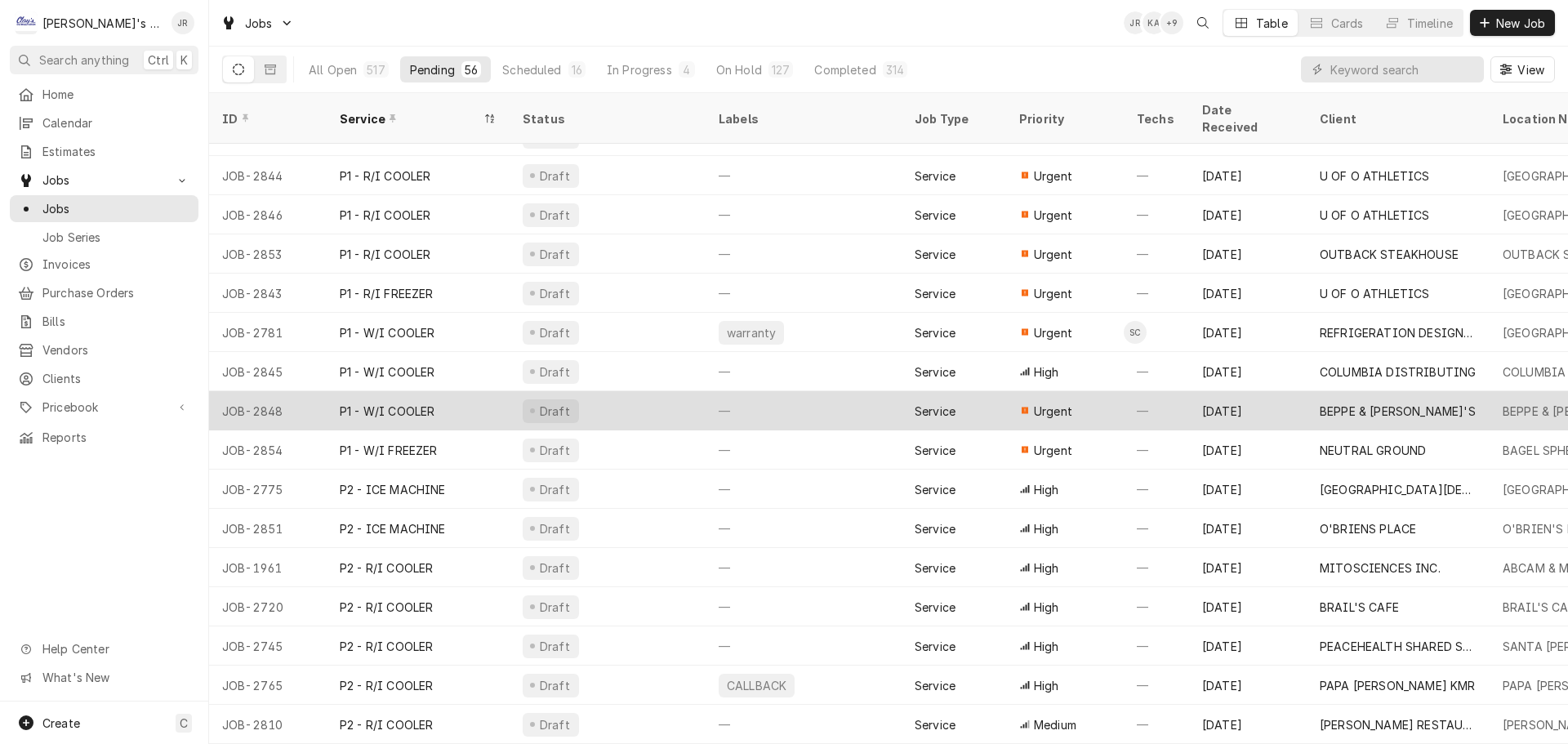
scroll to position [755, 0]
